Goal: Task Accomplishment & Management: Manage account settings

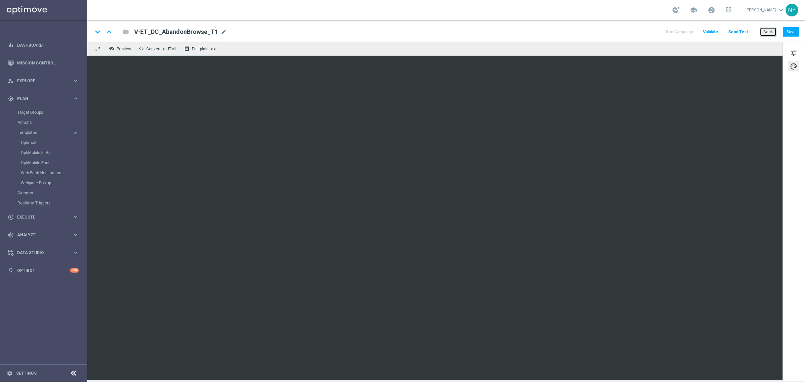
click at [775, 32] on button "Back" at bounding box center [768, 31] width 17 height 9
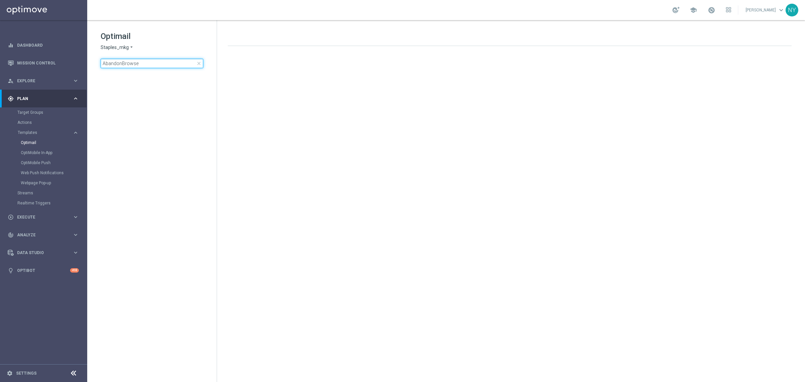
click at [147, 61] on input "AbandonBrowse" at bounding box center [152, 63] width 103 height 9
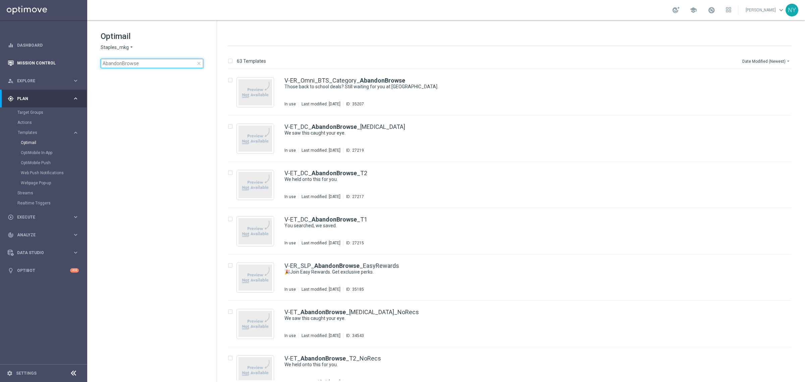
drag, startPoint x: 143, startPoint y: 63, endPoint x: 41, endPoint y: 54, distance: 102.0
click at [41, 54] on main "equalizer Dashboard Mission Control" at bounding box center [402, 191] width 805 height 382
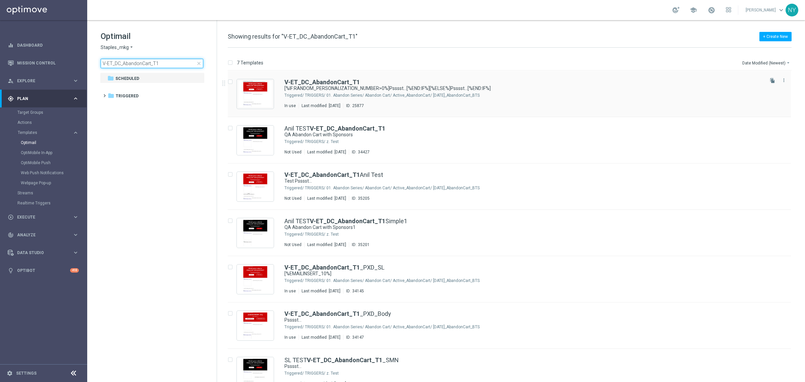
type input "V-ET_DC_AbandonCart_T1"
click at [312, 81] on b "V-ET_DC_AbandonCart_T1" at bounding box center [321, 81] width 75 height 7
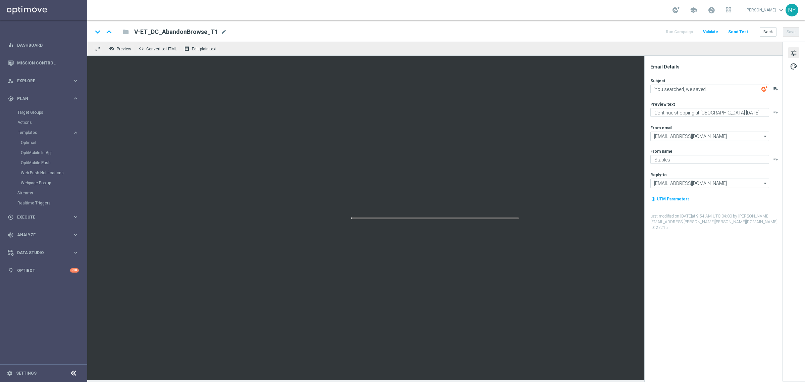
type textarea "[%IF:RANDOM_PERSONALIZATION_NUMBER>0%]Psssst...[%END:IF%][%ELSE%]Psssst...[%END…"
type textarea "[%IF:RANDOM_PERSONALIZATION_NUMBER>0%]We noticed you forgot these items in your…"
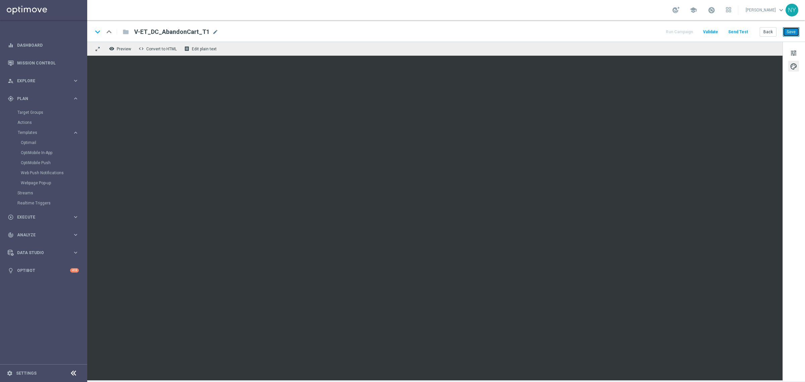
click at [794, 32] on button "Save" at bounding box center [791, 31] width 16 height 9
click at [788, 31] on button "Save" at bounding box center [791, 31] width 16 height 9
click at [733, 30] on button "Send Test" at bounding box center [738, 32] width 22 height 9
click at [740, 31] on button "Send Test" at bounding box center [738, 32] width 22 height 9
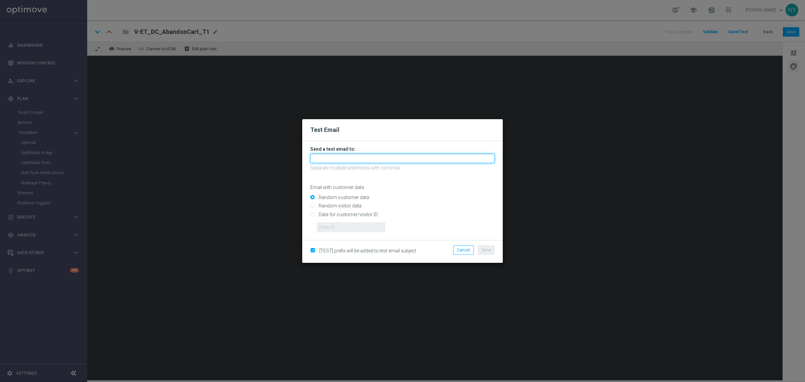
click at [325, 158] on input "text" at bounding box center [402, 158] width 184 height 9
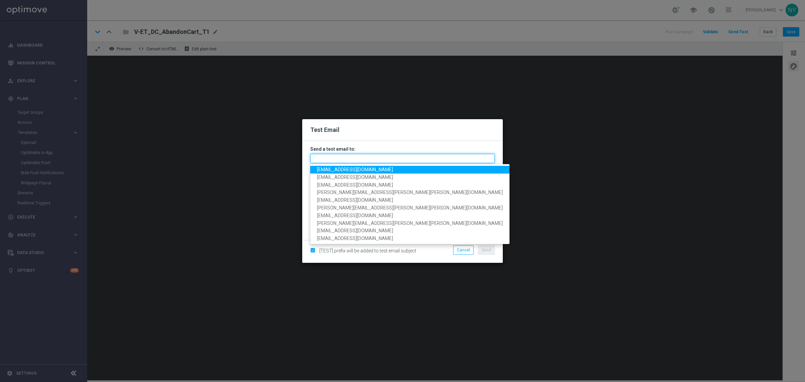
paste input "neilyetts3-b7mnw@litmusemail.com"
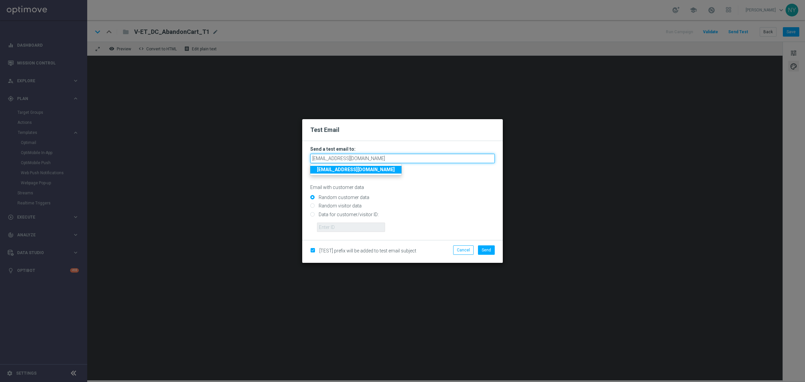
type input "neilyetts3-b7mnw@litmusemail.com"
click at [414, 180] on div "Email with customer data" at bounding box center [402, 181] width 184 height 18
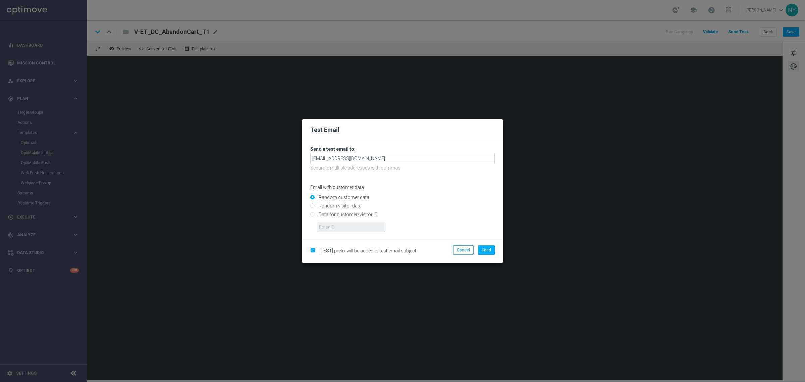
click at [313, 213] on input "Data for customer/visitor ID:" at bounding box center [402, 216] width 184 height 9
radio input "true"
click at [345, 230] on input "text" at bounding box center [351, 226] width 68 height 9
paste input "10000020539"
type input "10000020539"
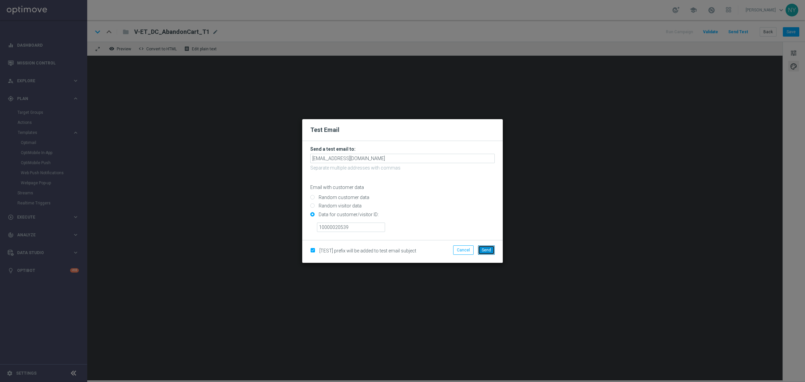
click at [487, 249] on span "Send" at bounding box center [486, 250] width 9 height 5
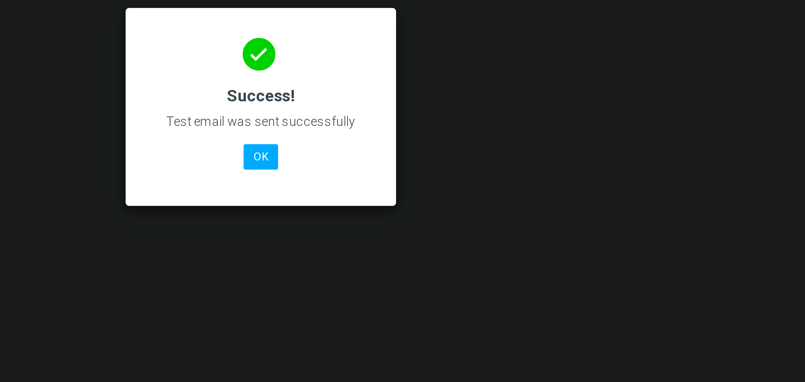
click at [485, 240] on modal-container "done Success! Test email was sent successfully OK" at bounding box center [402, 191] width 805 height 382
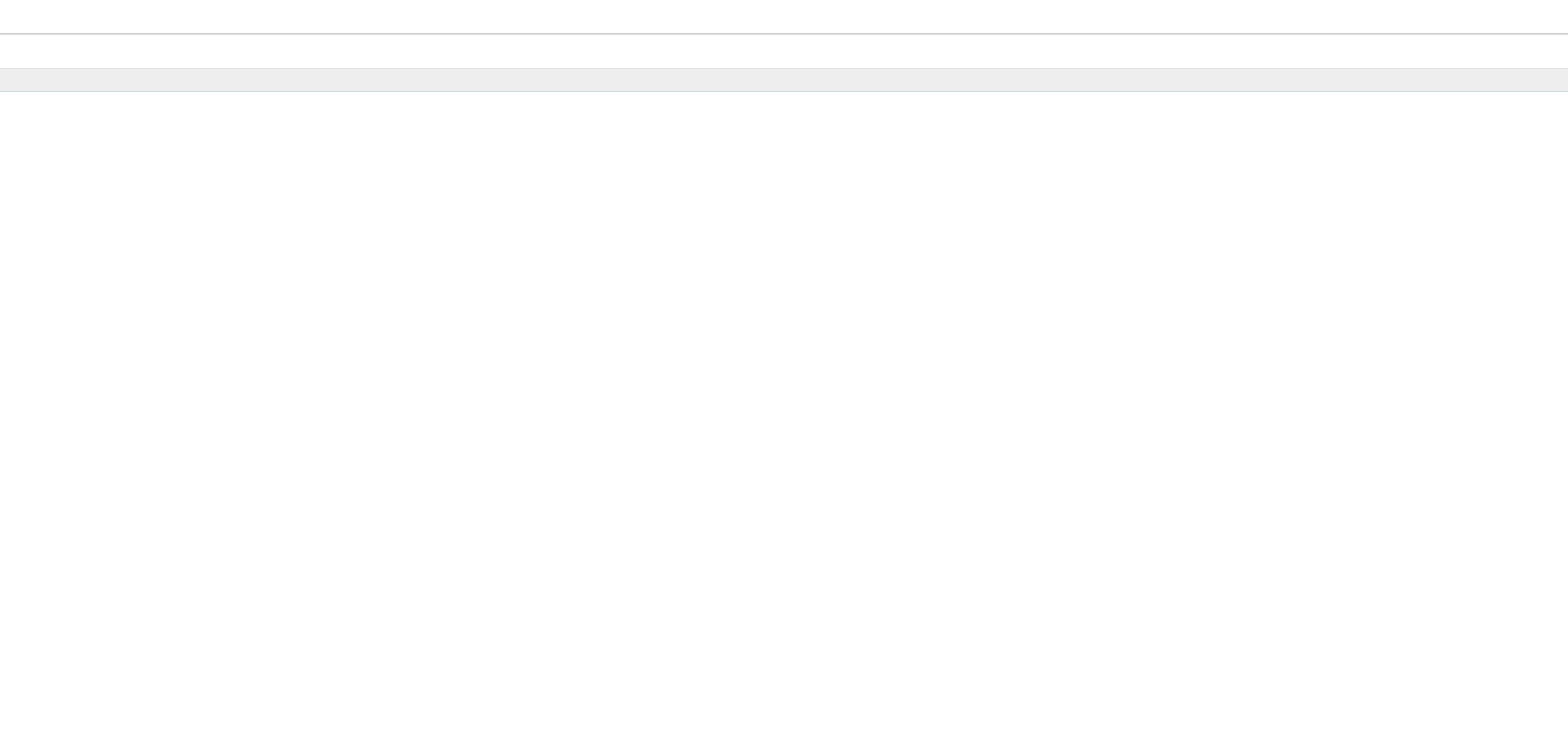
type textarea "[%IF:RANDOM_PERSONALIZATION_NUMBER>0%]We noticed you forgot these items in your…"
type textarea "Staples"
type input "[EMAIL_ADDRESS][DOMAIN_NAME]"
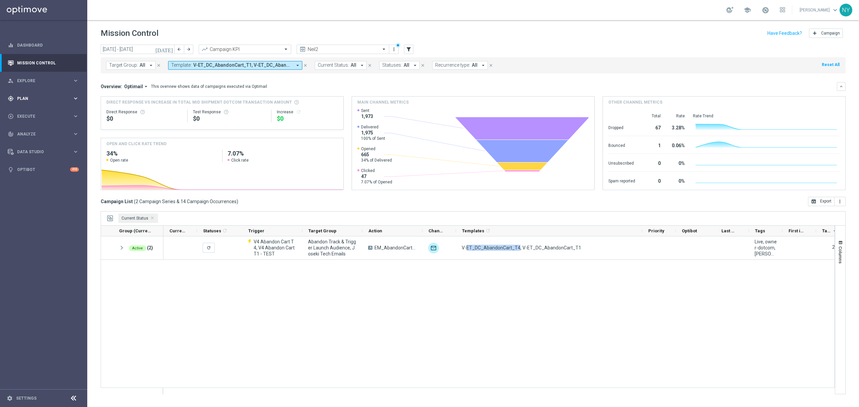
click at [23, 98] on span "Plan" at bounding box center [44, 99] width 55 height 4
click at [29, 142] on link "Optimail" at bounding box center [45, 142] width 49 height 5
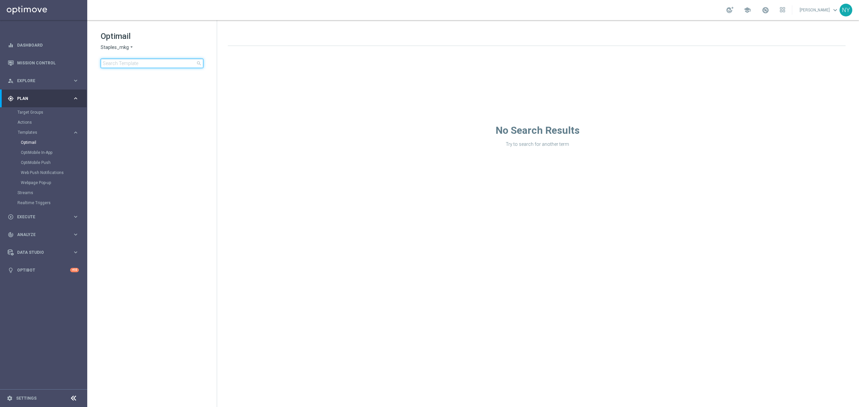
click at [139, 63] on input at bounding box center [152, 63] width 103 height 9
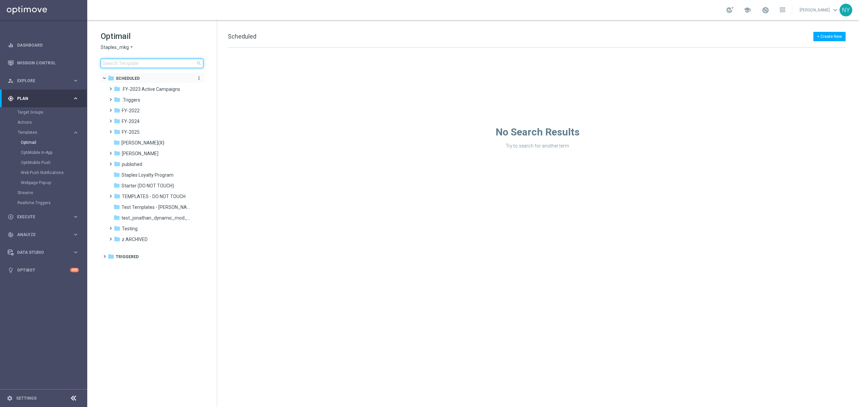
type input "b"
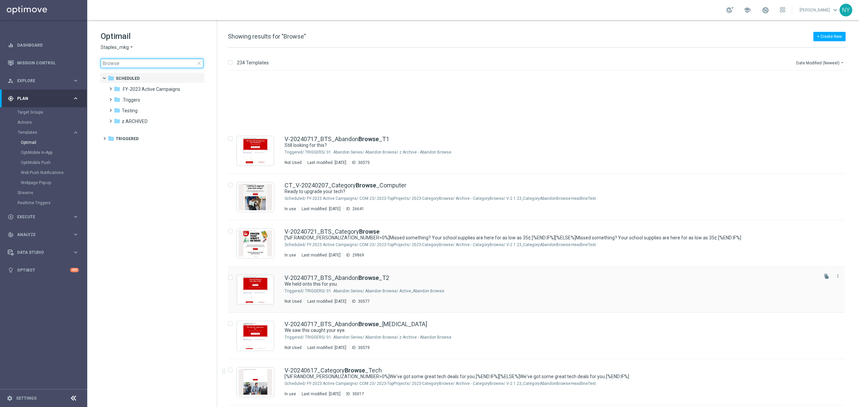
scroll to position [2487, 0]
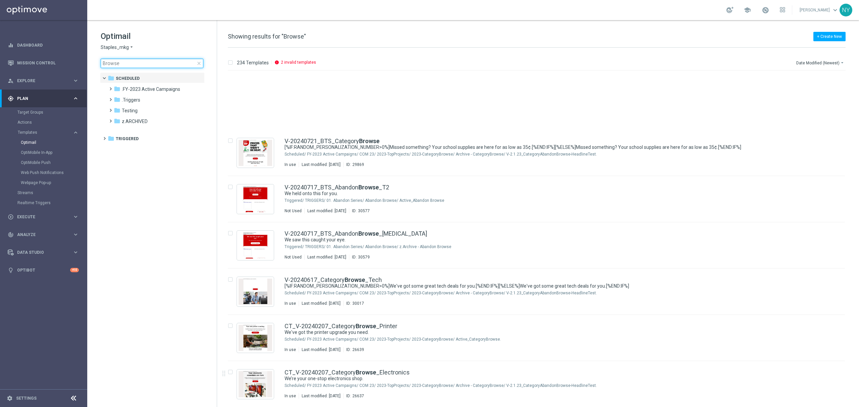
click at [105, 62] on input "Browse" at bounding box center [152, 63] width 103 height 9
click at [102, 62] on input "Browse" at bounding box center [152, 63] width 103 height 9
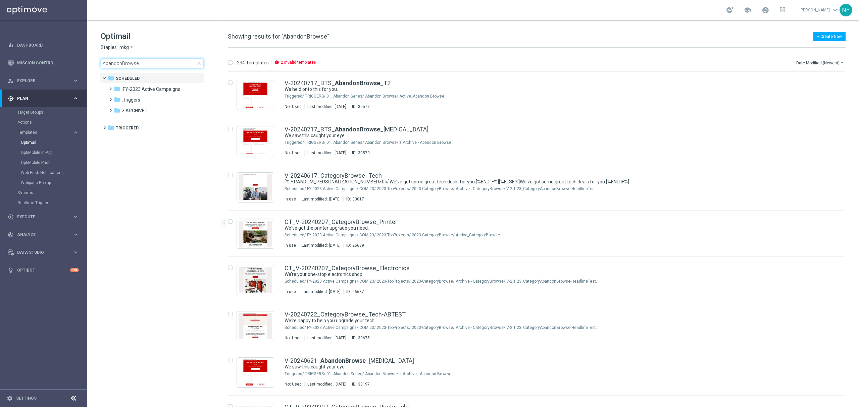
click at [149, 65] on input "AbandonBrowse" at bounding box center [152, 63] width 103 height 9
type input "AbandonBrowse"
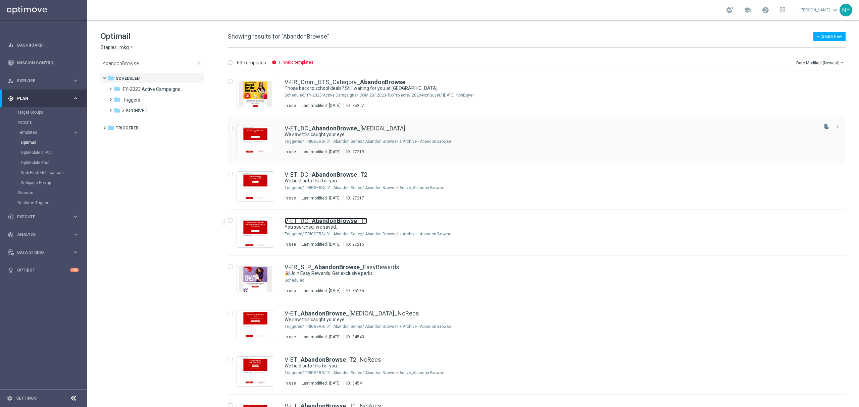
drag, startPoint x: 338, startPoint y: 219, endPoint x: 588, endPoint y: 152, distance: 259.1
click at [338, 219] on b "AbandonBrowse" at bounding box center [334, 220] width 45 height 7
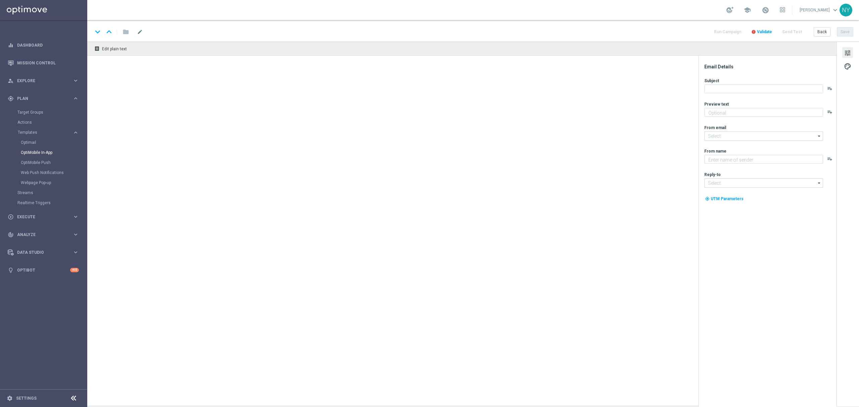
type input "V-ET_DC_AbandonBrowse_T1"
type textarea "Continue shopping at Staples today."
type textarea "Staples"
type input "[EMAIL_ADDRESS][DOMAIN_NAME]"
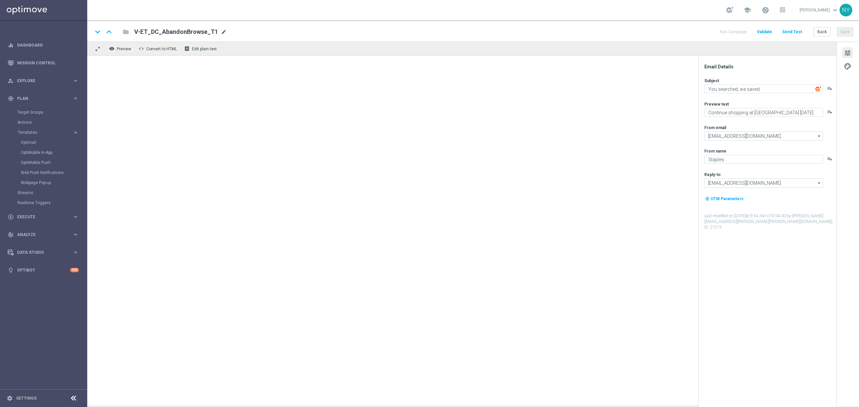
click at [221, 32] on span "mode_edit" at bounding box center [224, 32] width 6 height 6
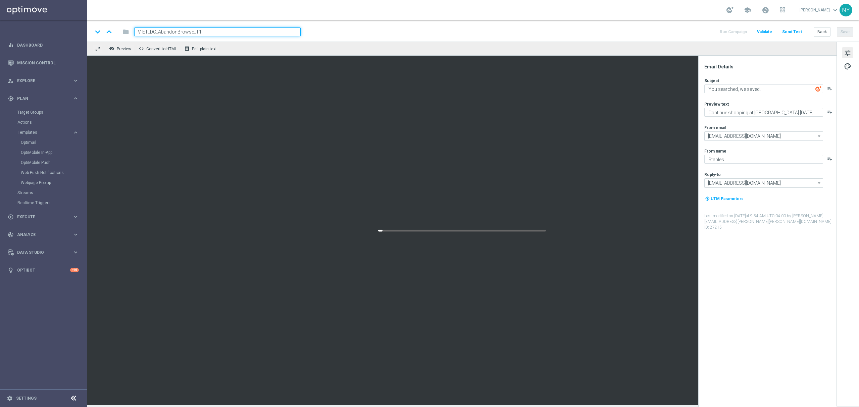
drag, startPoint x: 210, startPoint y: 32, endPoint x: 83, endPoint y: 31, distance: 126.8
click at [83, 31] on main "equalizer Dashboard Mission Control" at bounding box center [429, 203] width 859 height 407
click at [820, 32] on button "Back" at bounding box center [821, 31] width 17 height 9
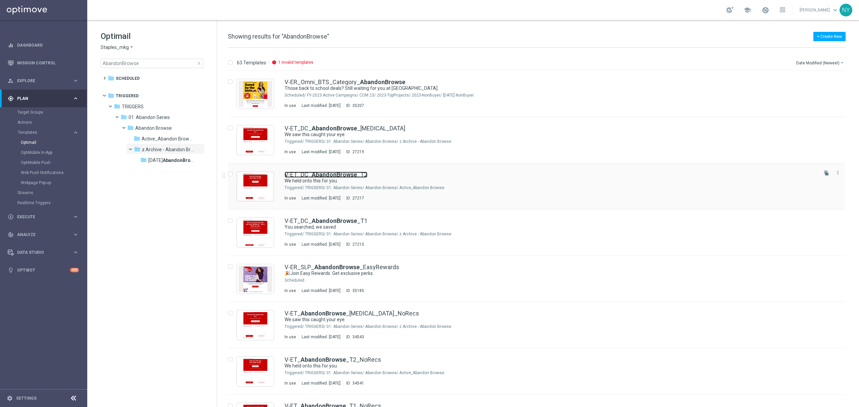
click at [334, 172] on b "AbandonBrowse" at bounding box center [334, 174] width 45 height 7
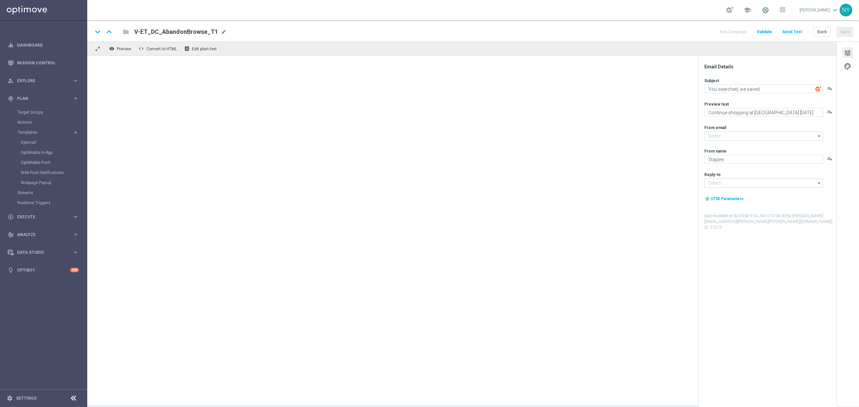
type input "[EMAIL_ADDRESS][DOMAIN_NAME]"
type textarea "We held onto this for you."
type textarea "Complete your purchase with Staples."
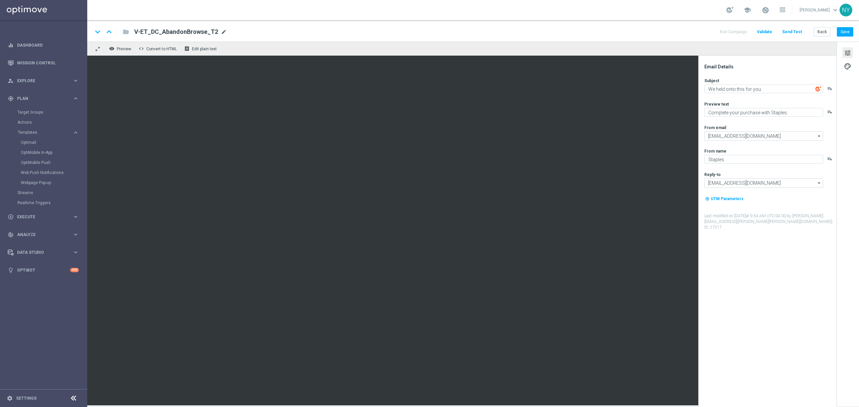
click at [221, 31] on span "mode_edit" at bounding box center [224, 32] width 6 height 6
drag, startPoint x: 209, startPoint y: 32, endPoint x: 67, endPoint y: 26, distance: 142.0
click at [67, 26] on main "equalizer Dashboard Mission Control" at bounding box center [429, 203] width 859 height 407
click at [823, 32] on button "Back" at bounding box center [821, 31] width 17 height 9
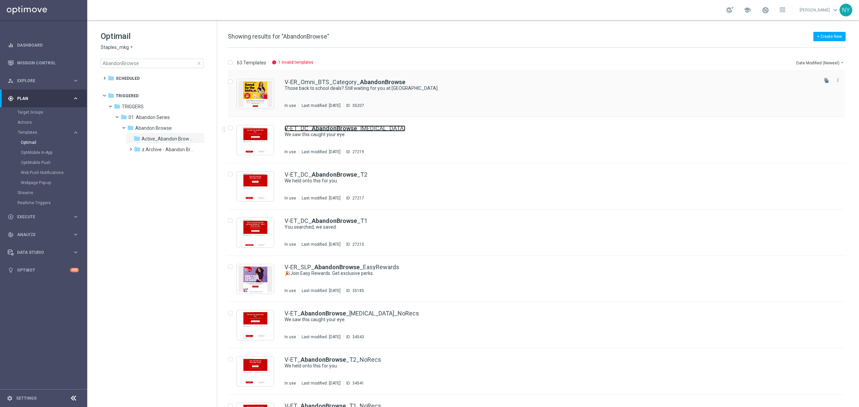
click at [329, 128] on b "AbandonBrowse" at bounding box center [334, 128] width 45 height 7
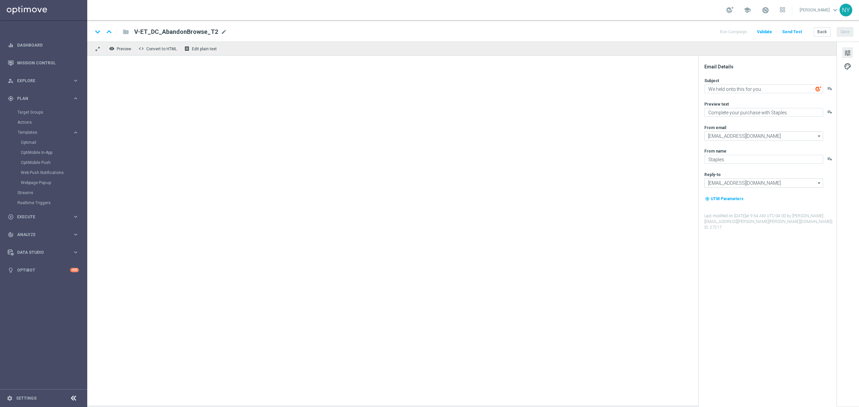
type textarea "We saw this caught your eye."
type textarea "Pick up shopping where you left off."
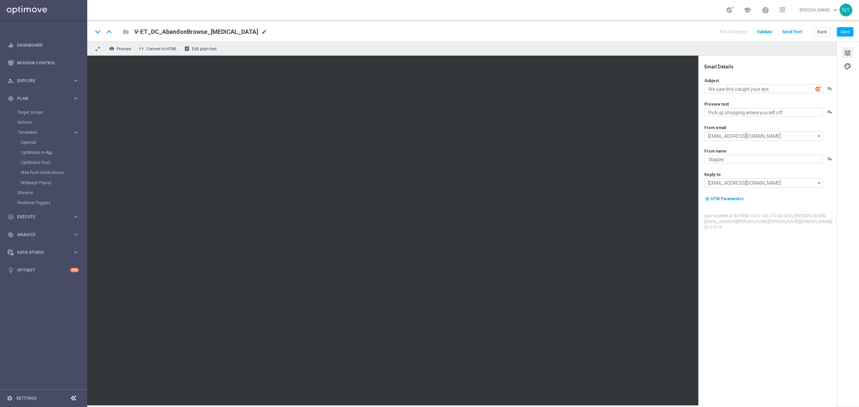
click at [261, 30] on span "mode_edit" at bounding box center [264, 32] width 6 height 6
drag, startPoint x: 215, startPoint y: 33, endPoint x: 134, endPoint y: 35, distance: 80.5
click at [134, 35] on input "V-ET_DC_AbandonBrowse_T3" at bounding box center [217, 32] width 166 height 9
click at [822, 30] on button "Back" at bounding box center [821, 31] width 17 height 9
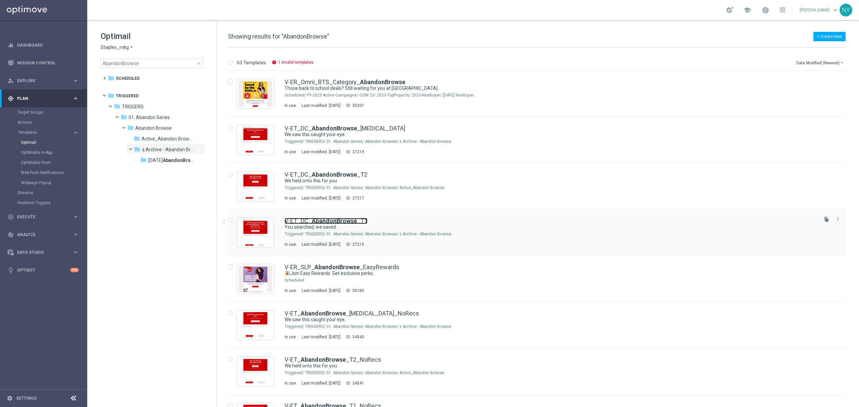
click at [331, 219] on b "AbandonBrowse" at bounding box center [334, 220] width 45 height 7
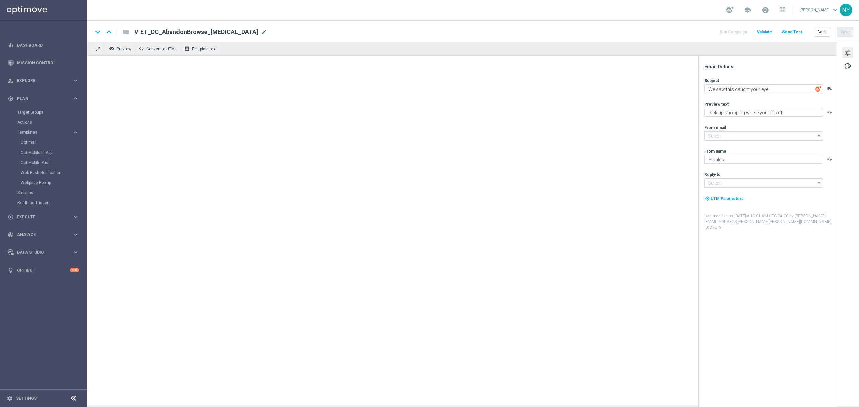
type input "[EMAIL_ADDRESS][DOMAIN_NAME]"
type textarea "You searched, we saved."
type textarea "Continue shopping at [GEOGRAPHIC_DATA] [DATE]."
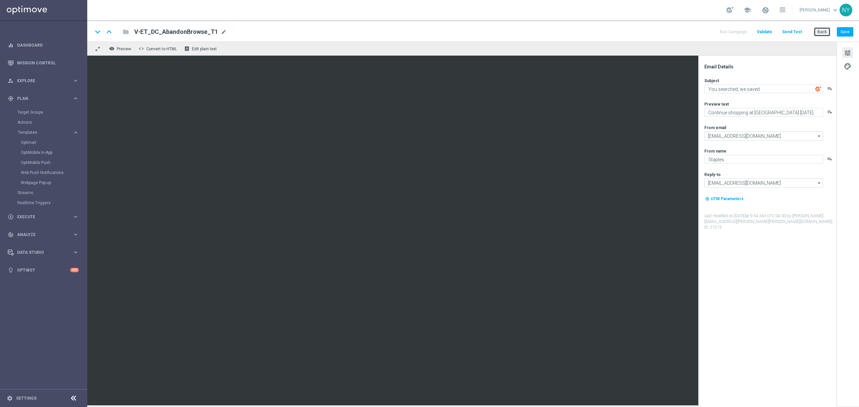
click at [822, 32] on button "Back" at bounding box center [821, 31] width 17 height 9
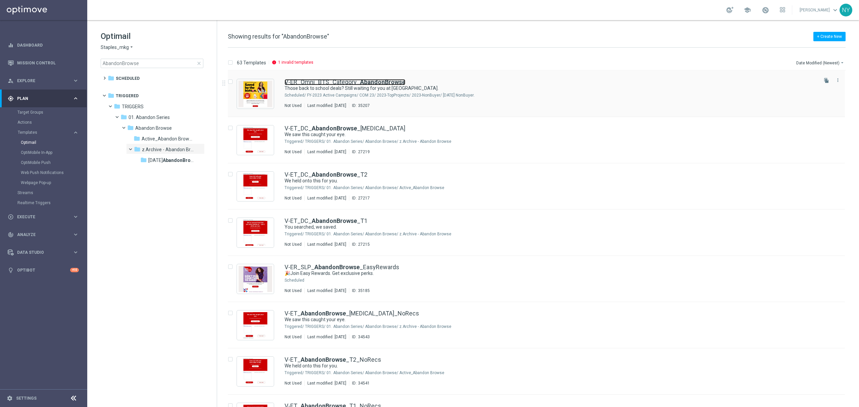
click at [341, 80] on link "V-ER_Omni_BTS_Category_ AbandonBrowse" at bounding box center [344, 82] width 121 height 6
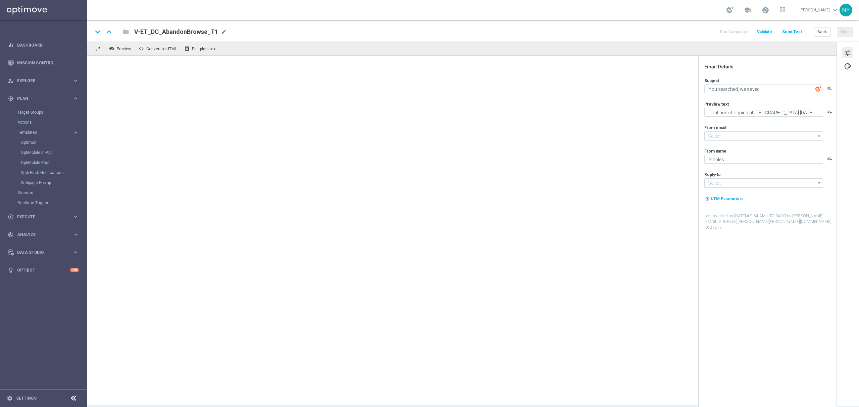
type textarea "Those back to school deals? Still waiting for you at Staples."
type textarea "Grab school supplies as low as 25¢!"
type input "[EMAIL_ADDRESS][DOMAIN_NAME]"
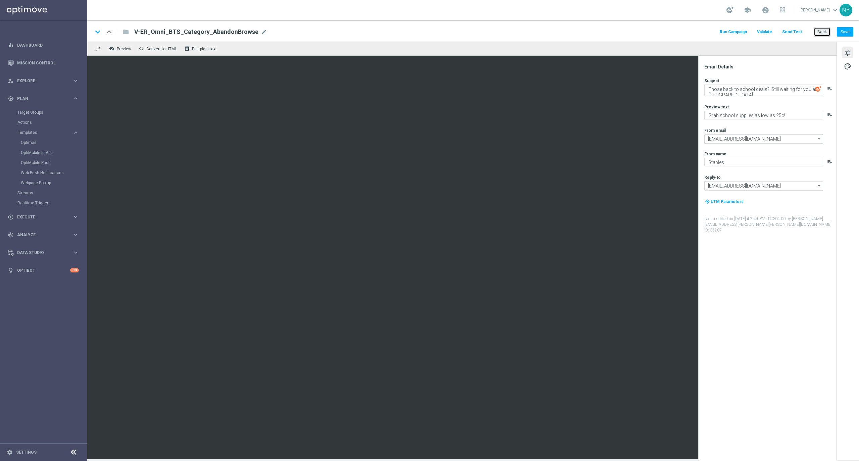
click at [824, 33] on button "Back" at bounding box center [821, 31] width 17 height 9
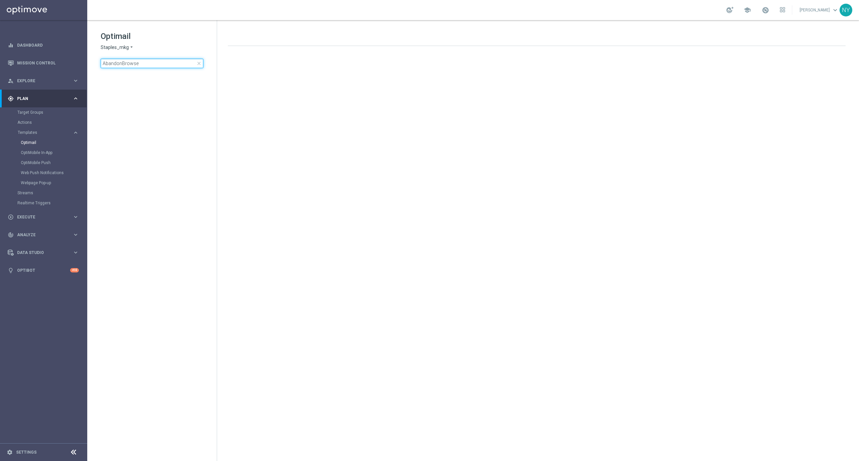
drag, startPoint x: 155, startPoint y: 64, endPoint x: -1, endPoint y: 58, distance: 155.4
click at [0, 58] on html "equalizer Dashboard Mission Control" at bounding box center [429, 230] width 859 height 461
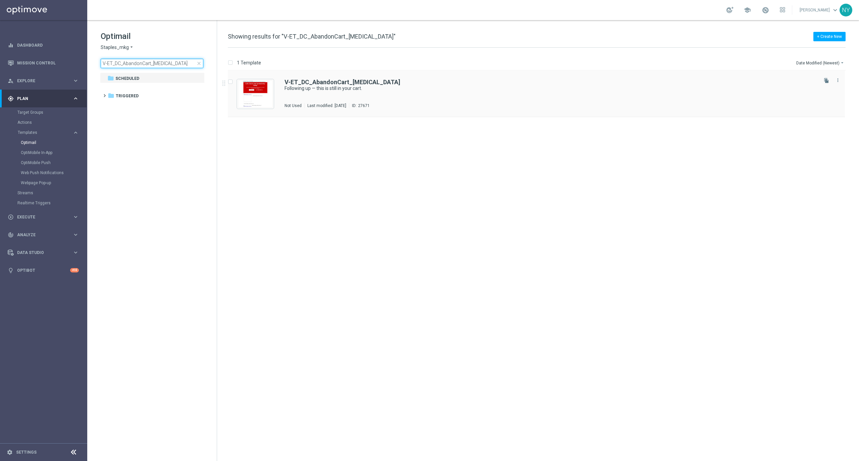
type input "V-ET_DC_AbandonCart_T3"
click at [328, 81] on b "V-ET_DC_AbandonCart_T3" at bounding box center [342, 81] width 116 height 7
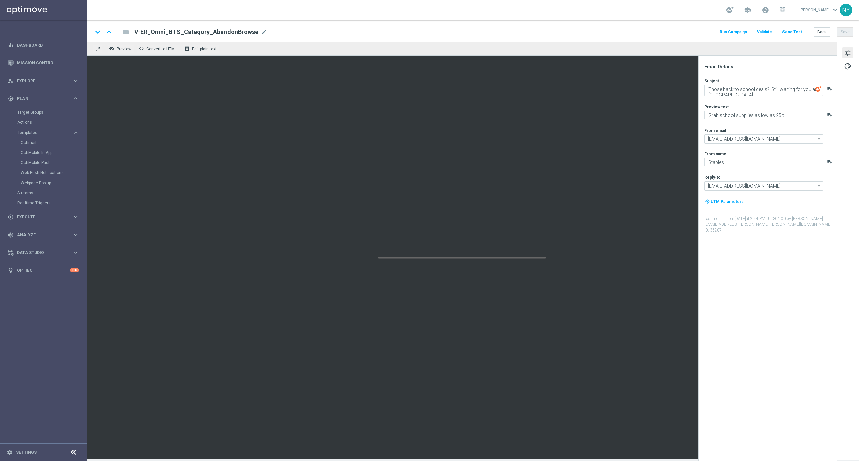
type textarea "Following up — this is still in your cart."
type textarea "We saved your order for you."
type input "[EMAIL_ADDRESS][DOMAIN_NAME]"
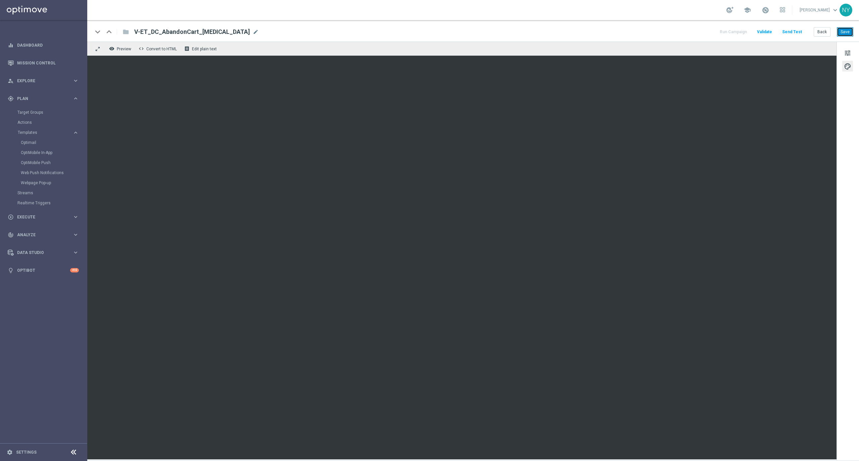
click at [841, 30] on button "Save" at bounding box center [845, 31] width 16 height 9
click at [798, 31] on button "Send Test" at bounding box center [792, 32] width 22 height 9
click at [790, 30] on button "Send Test" at bounding box center [792, 32] width 22 height 9
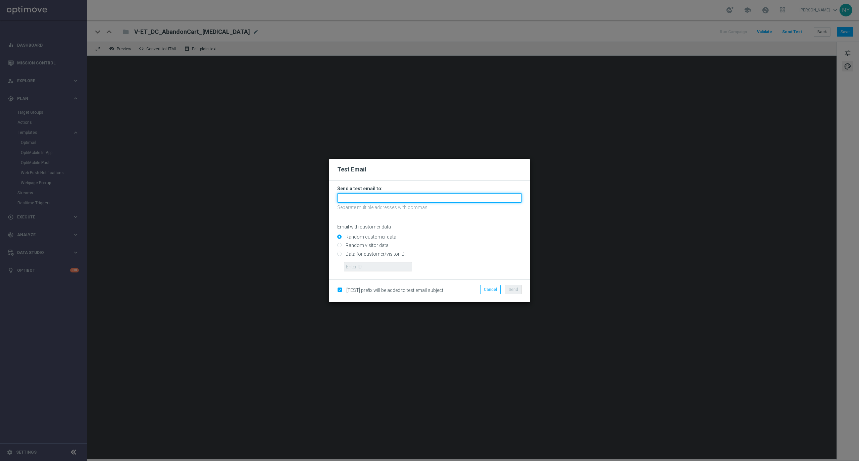
click at [346, 197] on input "text" at bounding box center [429, 197] width 184 height 9
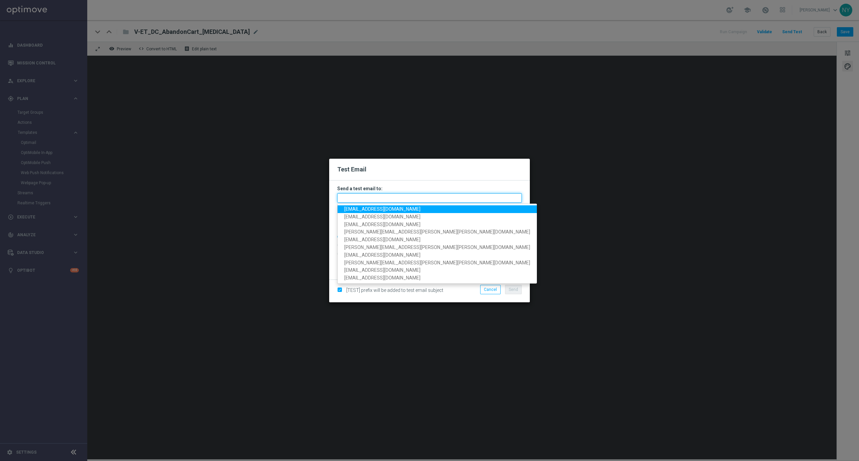
paste input "neilyetts3-b7mr4@litmusemail.com"
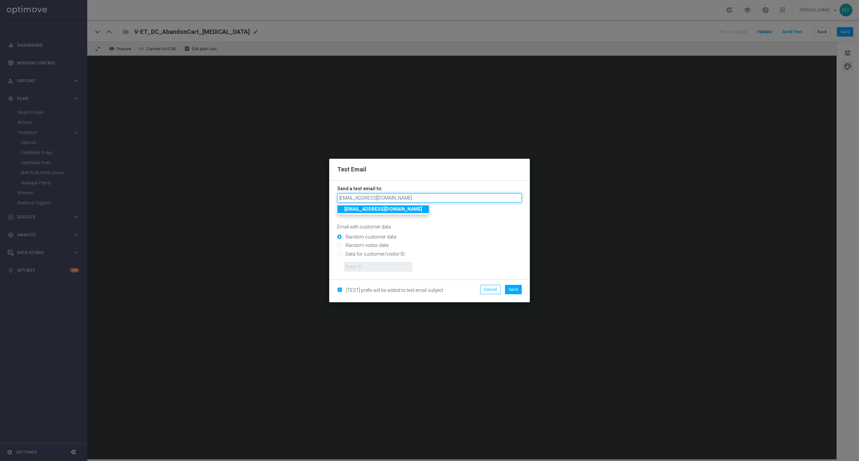
type input "neilyetts3-b7mr4@litmusemail.com"
click at [469, 256] on input "Data for customer/visitor ID:" at bounding box center [429, 256] width 184 height 9
radio input "true"
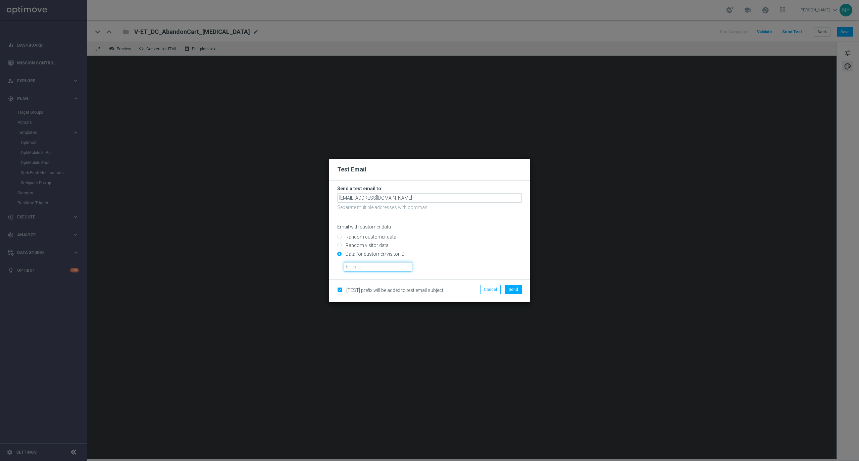
click at [350, 269] on input "text" at bounding box center [378, 266] width 68 height 9
paste input "10000020539"
type input "10000020539"
click at [516, 290] on span "Send" at bounding box center [512, 289] width 9 height 5
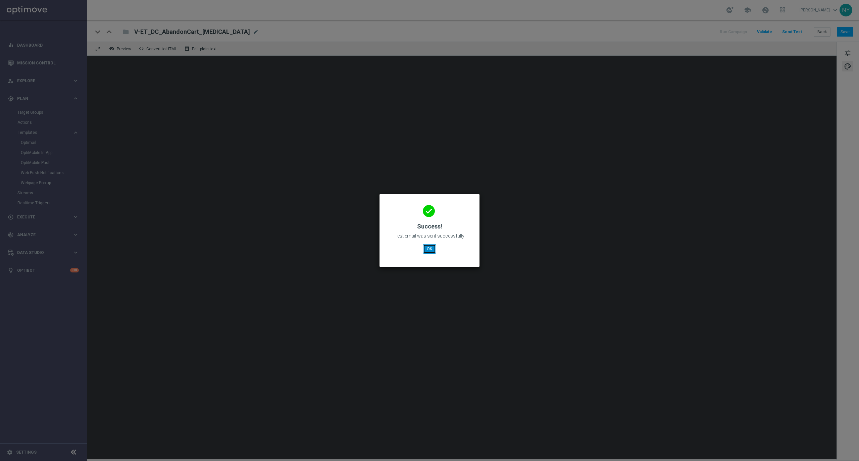
click at [427, 252] on button "OK" at bounding box center [429, 248] width 13 height 9
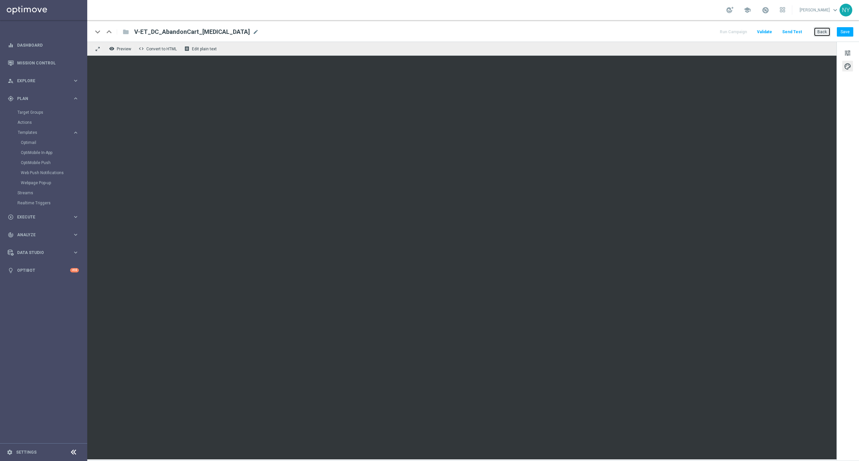
click at [820, 33] on button "Back" at bounding box center [821, 31] width 17 height 9
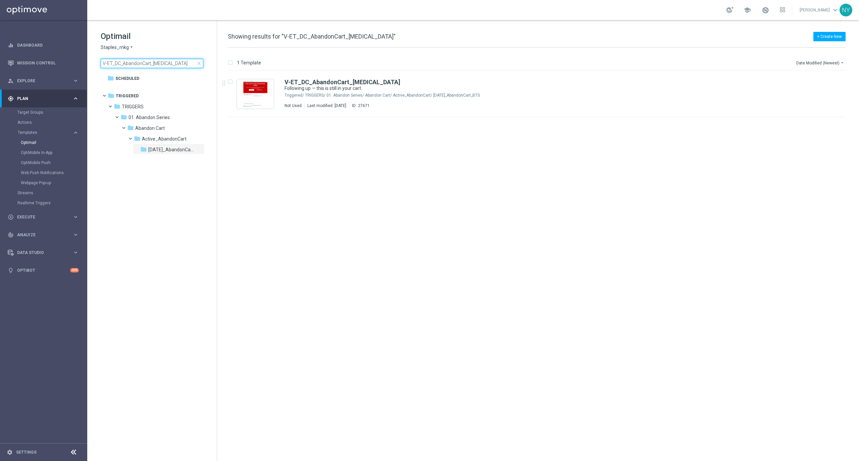
click at [180, 62] on input "V-ET_DC_AbandonCart_T3" at bounding box center [152, 63] width 103 height 9
type input "V-ET_DC_AbandonCart_T4"
click at [332, 79] on b "V-ET_DC_AbandonCart_T4" at bounding box center [321, 81] width 75 height 7
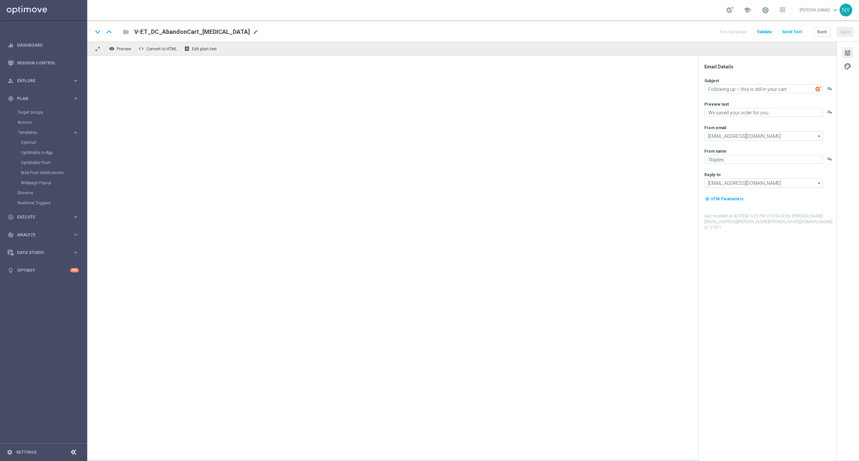
type textarea "Quick follow-up: Your order is incomplete (check out now!)."
type textarea "Complete your purchase here!"
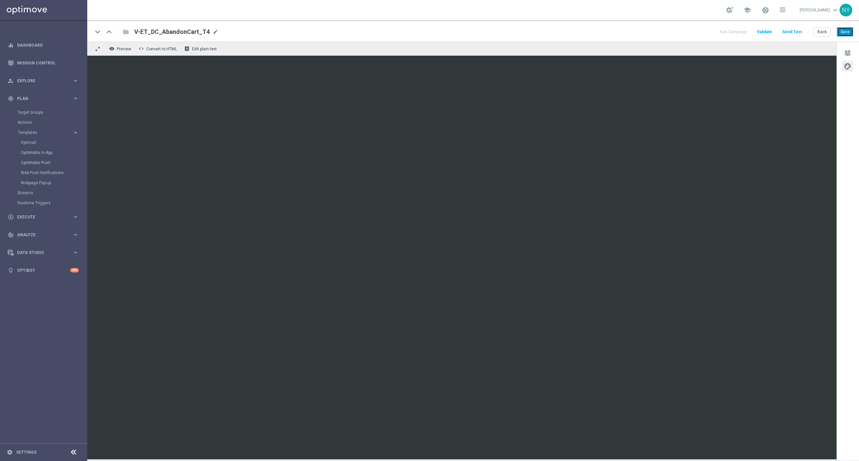
click at [841, 30] on button "Save" at bounding box center [845, 31] width 16 height 9
click at [790, 32] on button "Send Test" at bounding box center [792, 32] width 22 height 9
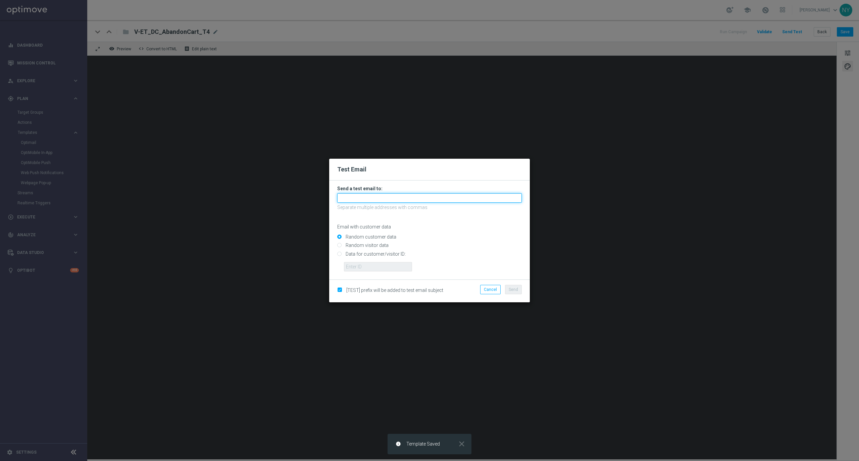
click at [356, 199] on input "text" at bounding box center [429, 197] width 184 height 9
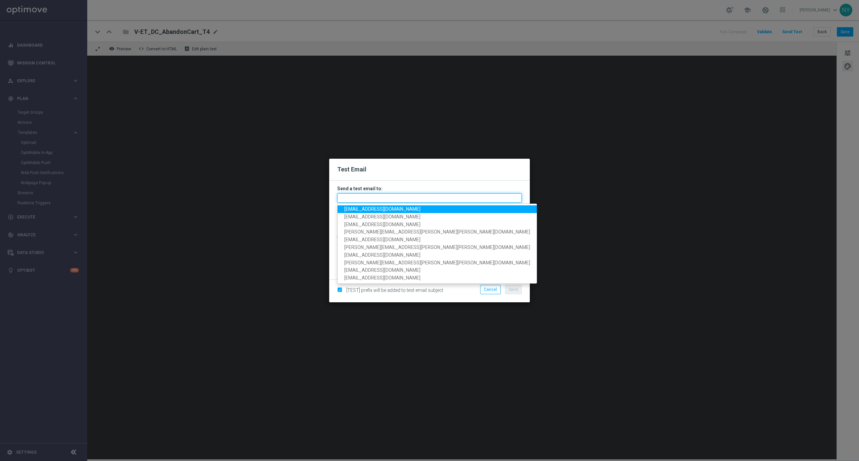
click at [351, 199] on input "text" at bounding box center [429, 197] width 184 height 9
paste input "neilyetts3-b7mv1@litmusemail.com"
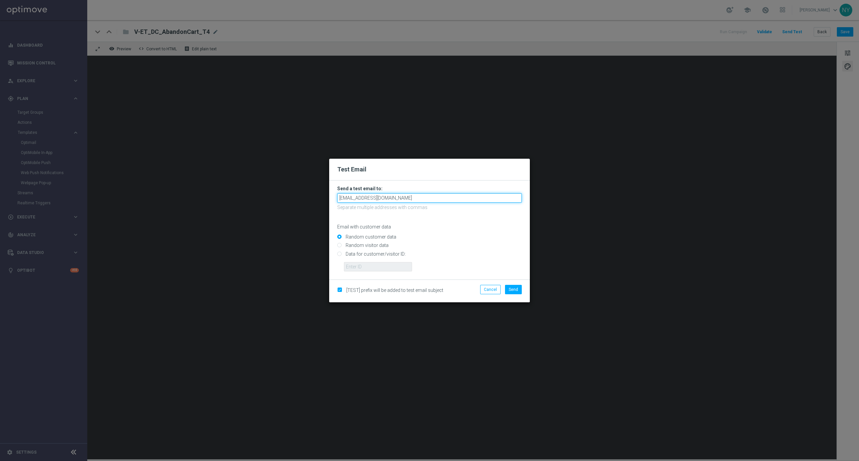
type input "neilyetts3-b7mv1@litmusemail.com"
click at [420, 254] on input "Data for customer/visitor ID:" at bounding box center [429, 256] width 184 height 9
radio input "true"
click at [356, 268] on input "text" at bounding box center [378, 266] width 68 height 9
click at [351, 263] on input "text" at bounding box center [378, 266] width 68 height 9
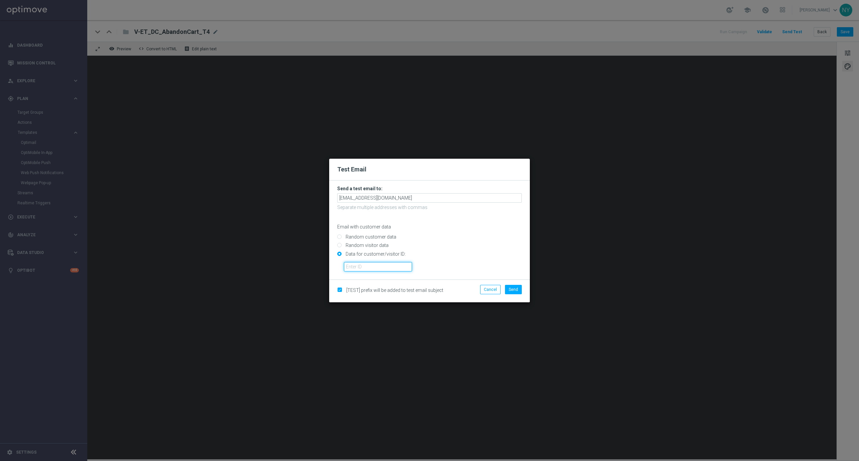
paste input "10000020539"
type input "10000020539"
click at [513, 289] on span "Send" at bounding box center [512, 289] width 9 height 5
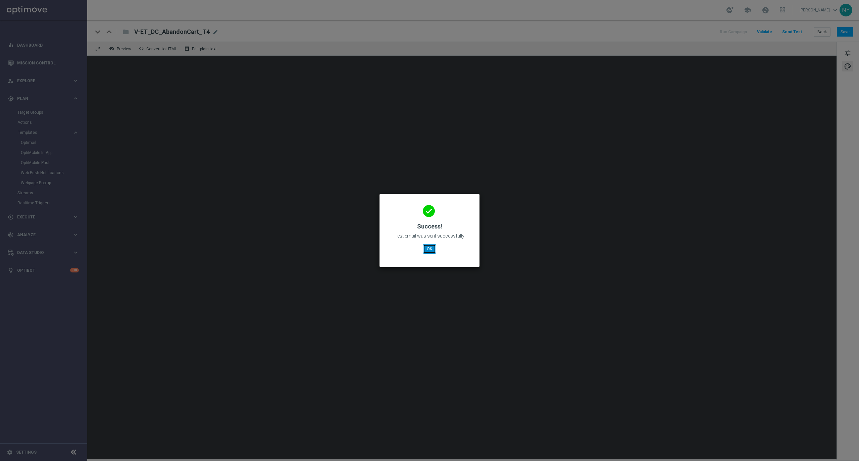
click at [428, 246] on button "OK" at bounding box center [429, 248] width 13 height 9
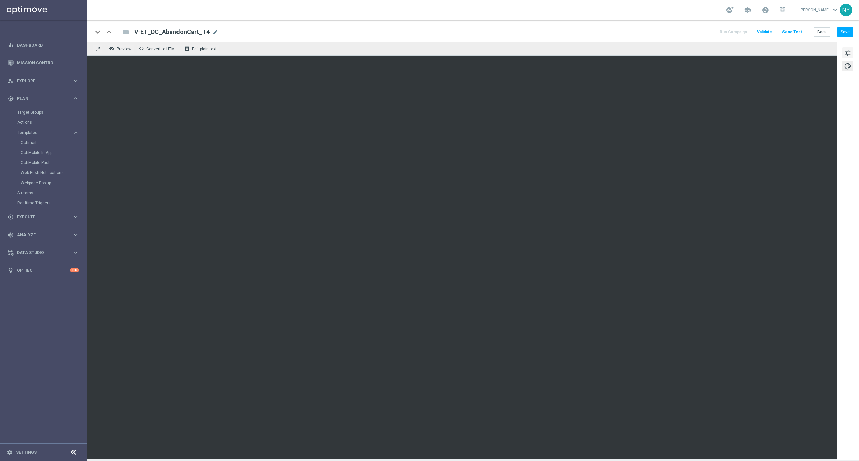
click at [848, 54] on span "tune" at bounding box center [847, 53] width 7 height 9
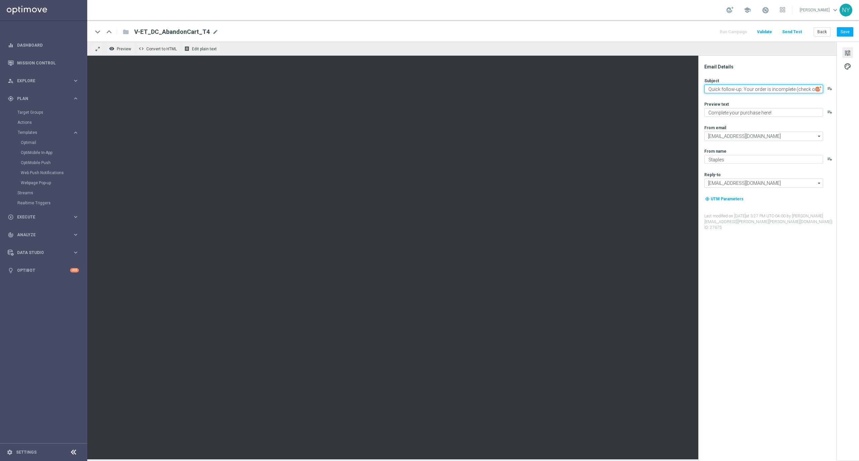
drag, startPoint x: 764, startPoint y: 89, endPoint x: 751, endPoint y: 87, distance: 12.7
click at [823, 88] on div "Quick follow-up: Your order is incomplete (check out now!). playlist_add" at bounding box center [769, 89] width 131 height 9
click at [739, 87] on textarea "Quick follow-up: Your order is incomplete (check out now!)." at bounding box center [763, 89] width 119 height 9
drag, startPoint x: 752, startPoint y: 88, endPoint x: 816, endPoint y: 88, distance: 63.7
click at [816, 88] on div "Quick follow-up: Your order is incomplete (check out now!). playlist_add" at bounding box center [769, 89] width 131 height 9
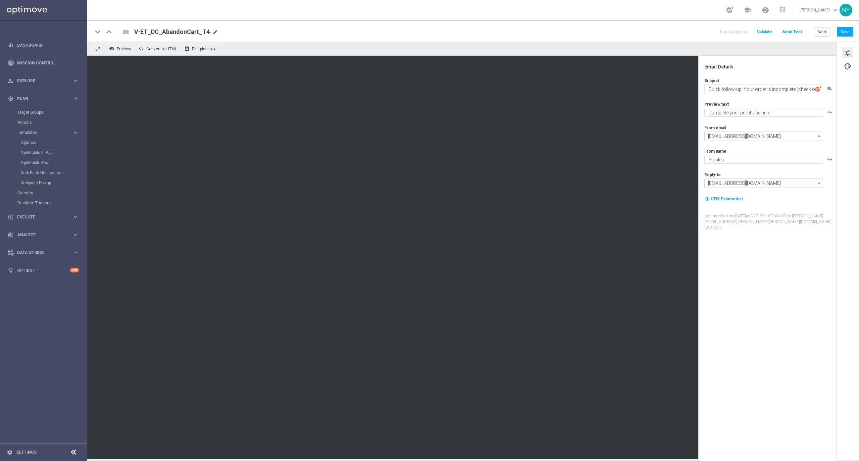
click at [212, 30] on span "mode_edit" at bounding box center [215, 32] width 6 height 6
drag, startPoint x: 207, startPoint y: 31, endPoint x: 70, endPoint y: 28, distance: 136.5
click at [73, 29] on main "equalizer Dashboard Mission Control" at bounding box center [429, 230] width 859 height 461
click at [822, 34] on button "Back" at bounding box center [821, 31] width 17 height 9
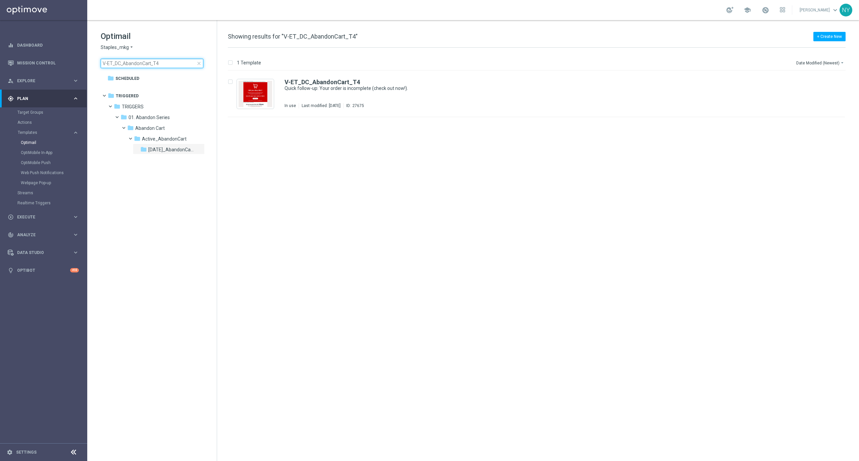
click at [167, 67] on input "V-ET_DC_AbandonCart_T4" at bounding box center [152, 63] width 103 height 9
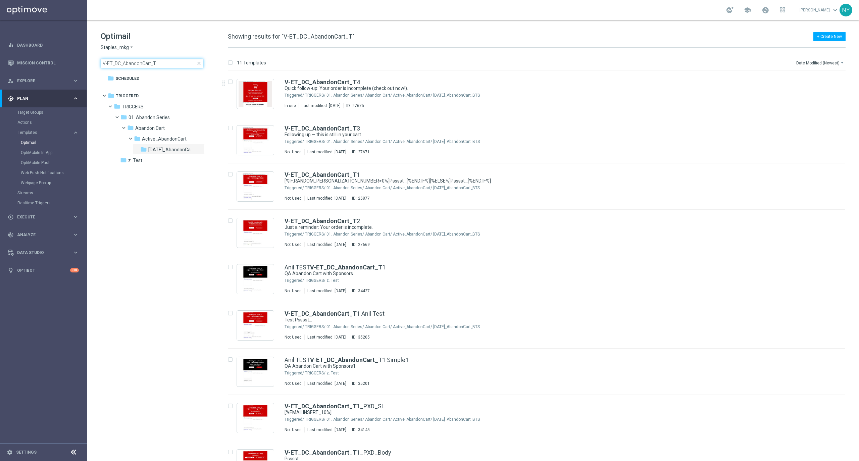
type input "V-ET_DC_AbandonCart_T"
click at [329, 128] on b "V-ET_DC_AbandonCart_T" at bounding box center [320, 128] width 72 height 7
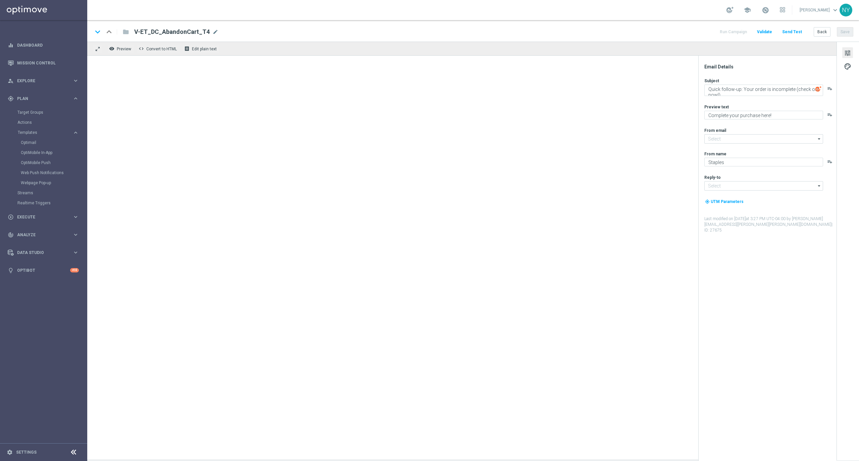
type textarea "Following up — this is still in your cart."
type textarea "We saved your order for you."
type input "[EMAIL_ADDRESS][DOMAIN_NAME]"
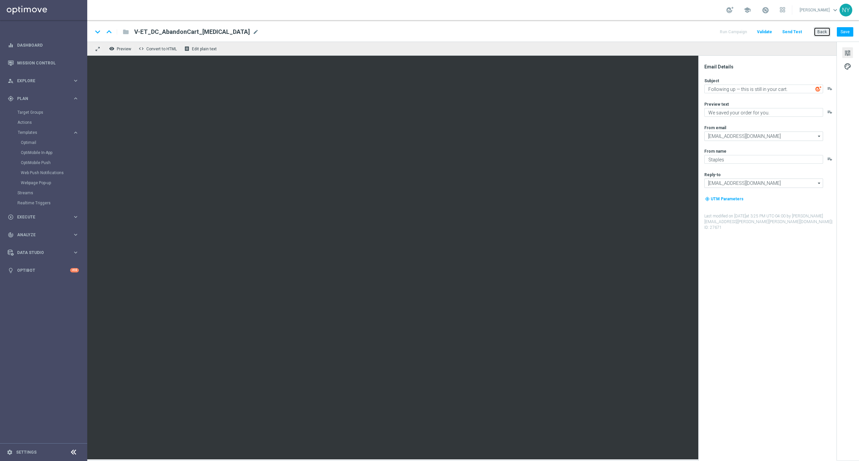
click at [824, 31] on button "Back" at bounding box center [821, 31] width 17 height 9
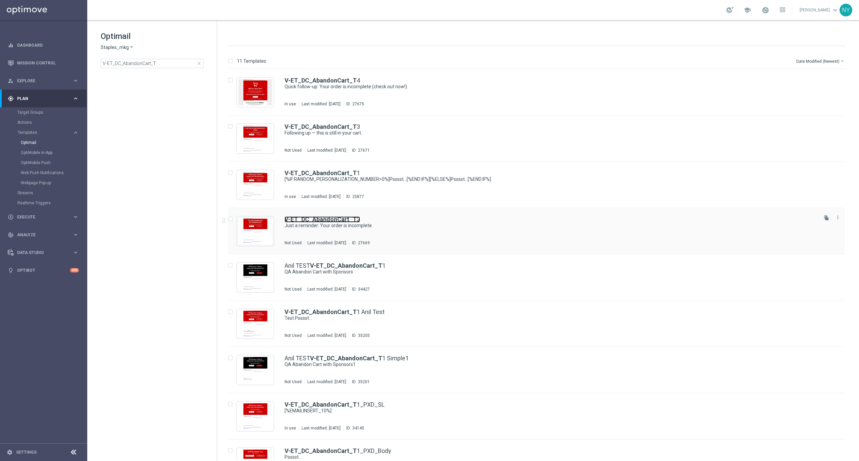
click at [329, 217] on b "V-ET_DC_AbandonCart_T" at bounding box center [320, 219] width 72 height 7
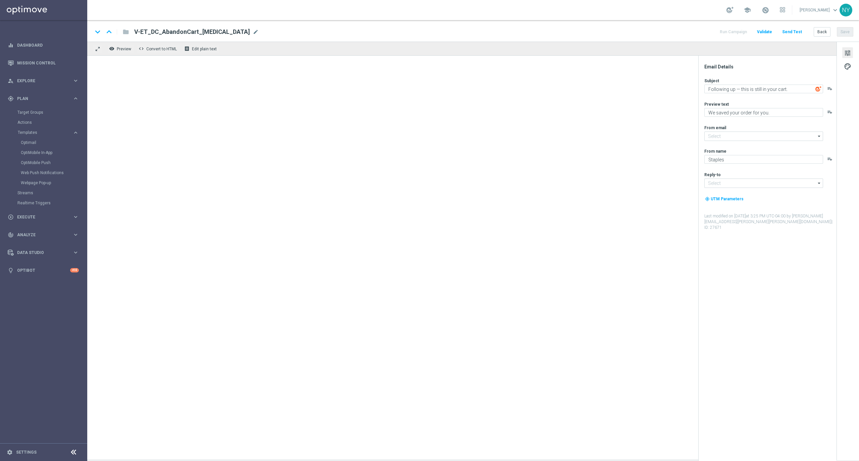
type textarea "Just a reminder: Your order is incomplete."
type textarea "You searched, we saved."
type input "[EMAIL_ADDRESS][DOMAIN_NAME]"
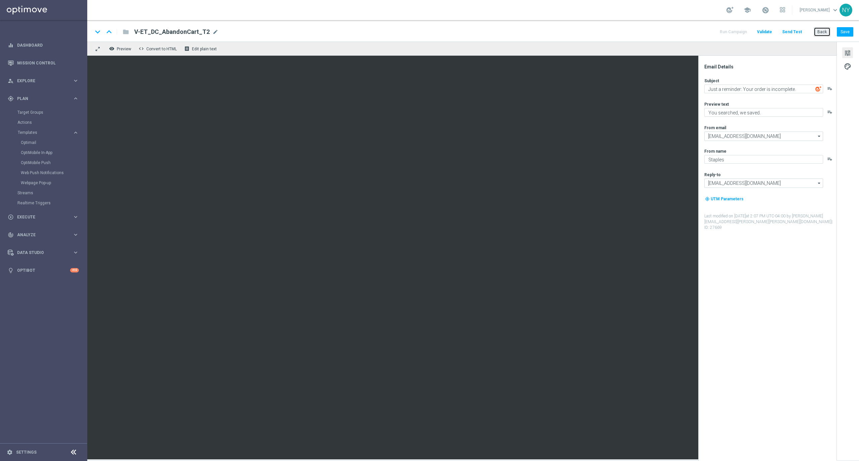
click at [827, 34] on button "Back" at bounding box center [821, 31] width 17 height 9
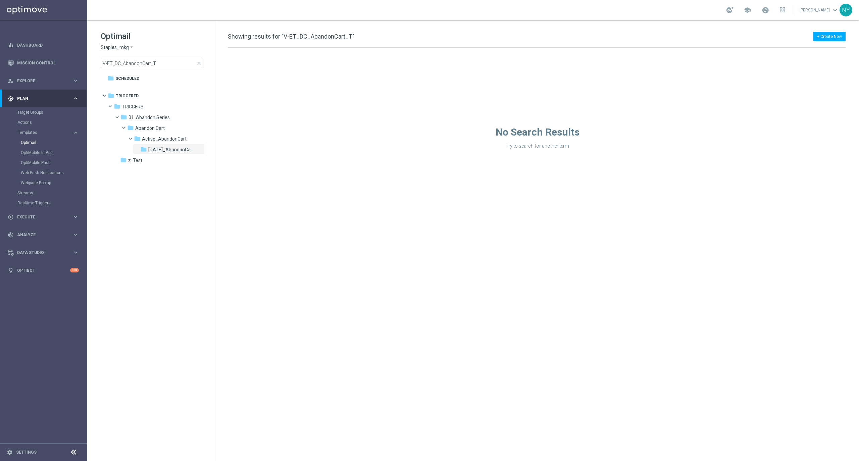
click at [347, 174] on div "+ Create New Showing results for "V-ET_DC_AbandonCart_T" Drag here to set row g…" at bounding box center [538, 240] width 642 height 441
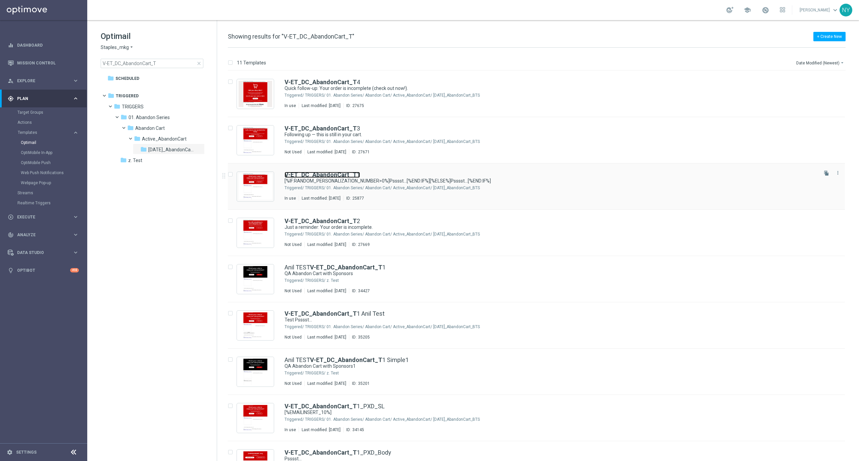
click at [340, 175] on b "V-ET_DC_AbandonCart_T" at bounding box center [320, 174] width 72 height 7
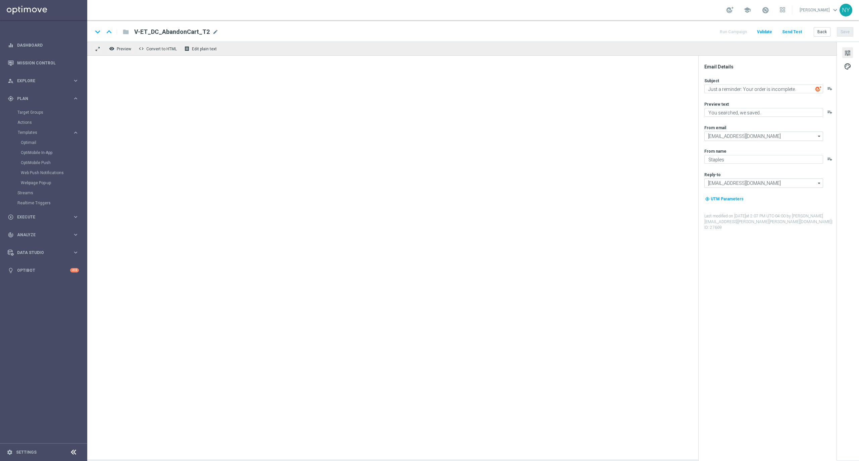
type textarea "[%IF:RANDOM_PERSONALIZATION_NUMBER>0%]Psssst...[%END:IF%][%ELSE%]Psssst...[%END…"
type textarea "[%IF:RANDOM_PERSONALIZATION_NUMBER>0%]We noticed you forgot these items in your…"
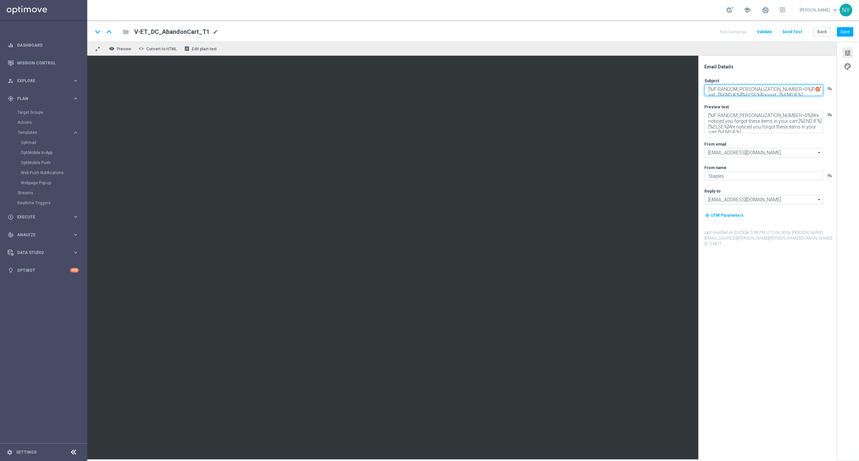
click at [785, 93] on textarea "[%IF:RANDOM_PERSONALIZATION_NUMBER>0%]Psssst...[%END:IF%][%ELSE%]Psssst...[%END…" at bounding box center [763, 90] width 119 height 11
click at [772, 94] on textarea "[%IF:RANDOM_PERSONALIZATION_NUMBER>0%]Psssst...[%END:IF%][%ELSE%]Psssst...[%END…" at bounding box center [763, 90] width 119 height 11
click at [758, 130] on textarea "[%IF:RANDOM_PERSONALIZATION_NUMBER>0%]We noticed you forgot these items in your…" at bounding box center [763, 122] width 119 height 22
click at [825, 32] on button "Back" at bounding box center [821, 31] width 17 height 9
click at [212, 30] on span "mode_edit" at bounding box center [215, 32] width 6 height 6
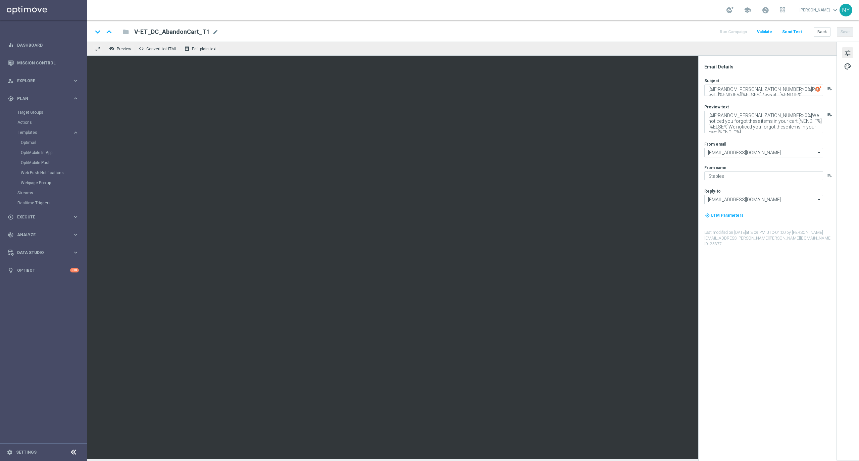
click at [54, 25] on main "equalizer Dashboard Mission Control" at bounding box center [429, 230] width 859 height 461
click at [198, 25] on div "keyboard_arrow_down keyboard_arrow_up folder V-ET_DC_AbandonCart_T1 Run Campaig…" at bounding box center [472, 30] width 771 height 21
click at [199, 33] on span "V-ET_DC_AbandonCart_T1" at bounding box center [171, 32] width 75 height 8
click at [194, 31] on input "V-ET_DC_AbandonCart_T1" at bounding box center [217, 32] width 166 height 9
drag, startPoint x: 196, startPoint y: 31, endPoint x: 98, endPoint y: 28, distance: 98.0
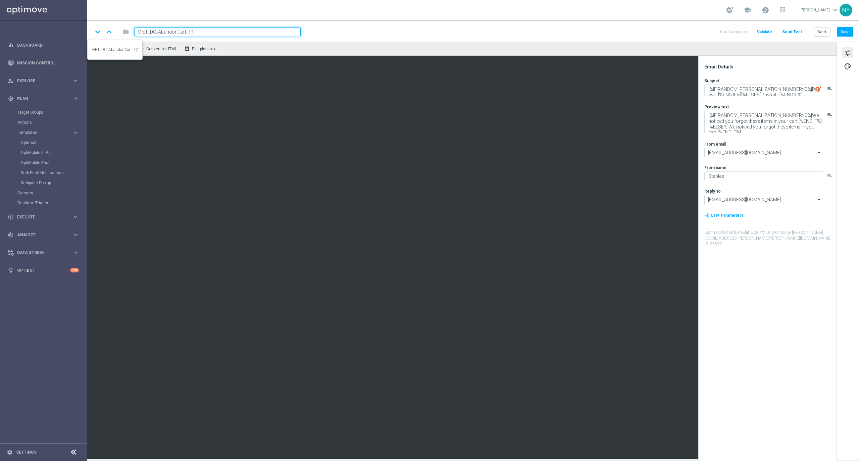
click at [98, 28] on div "keyboard_arrow_down keyboard_arrow_up folder V-ET_DC_AbandonCart_T1" at bounding box center [197, 32] width 208 height 9
click at [823, 31] on button "Back" at bounding box center [821, 31] width 17 height 9
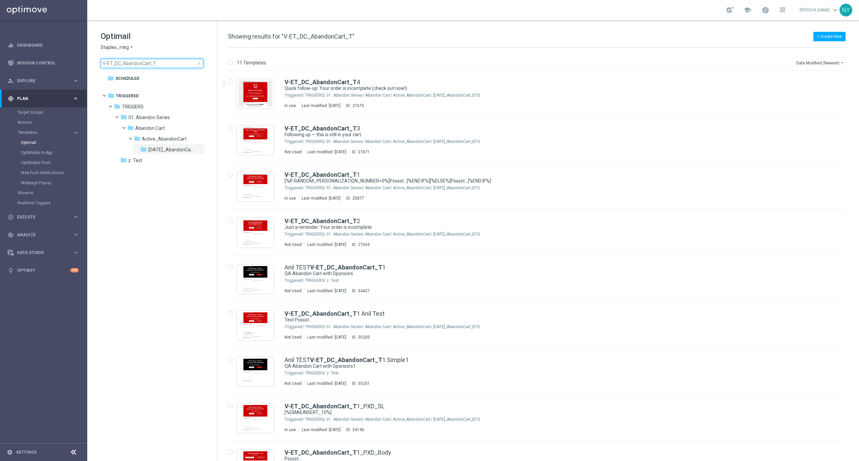
click at [168, 63] on input "V-ET_DC_AbandonCart_T" at bounding box center [152, 63] width 103 height 9
drag, startPoint x: 166, startPoint y: 64, endPoint x: 25, endPoint y: 61, distance: 140.9
click at [26, 61] on main "equalizer Dashboard Mission Control" at bounding box center [429, 230] width 859 height 461
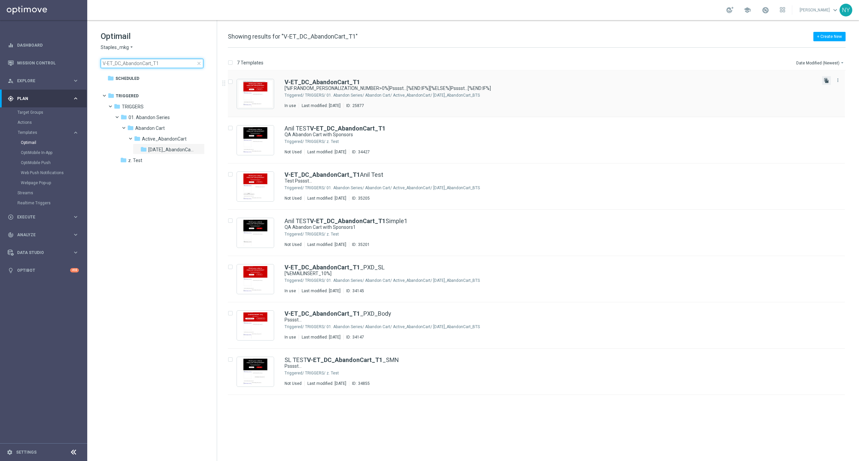
type input "V-ET_DC_AbandonCart_T1"
click at [825, 79] on icon "file_copy" at bounding box center [825, 80] width 5 height 5
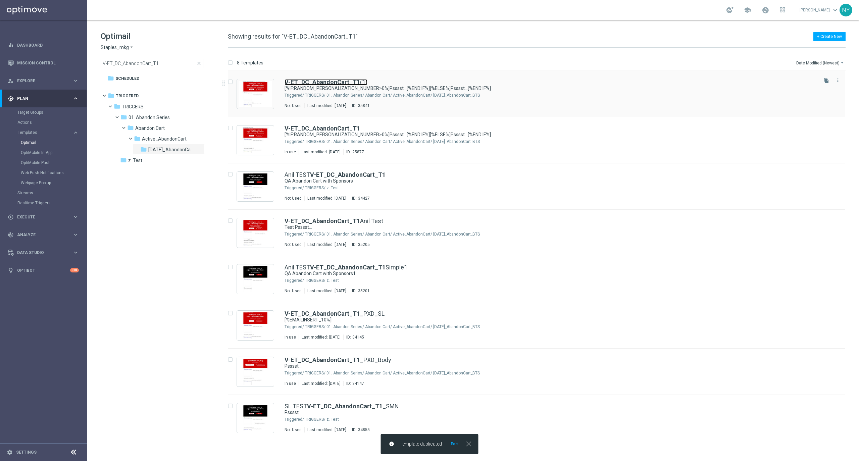
click at [346, 81] on b "V-ET_DC_AbandonCart_T1" at bounding box center [321, 81] width 75 height 7
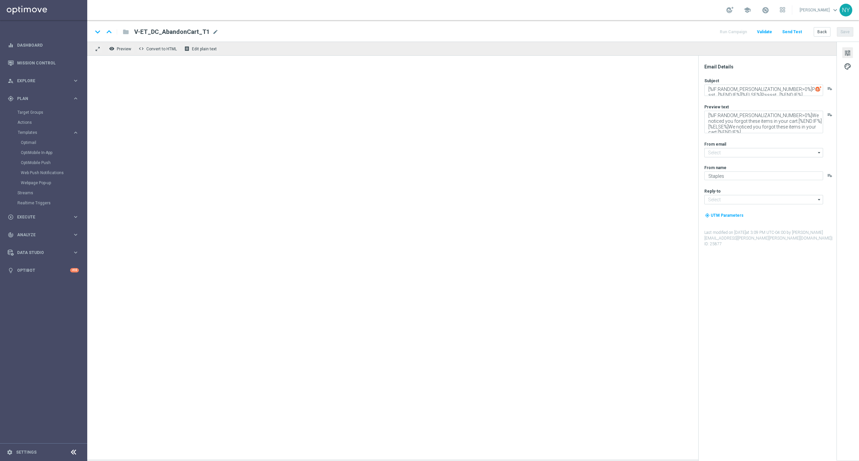
type input "[EMAIL_ADDRESS][DOMAIN_NAME]"
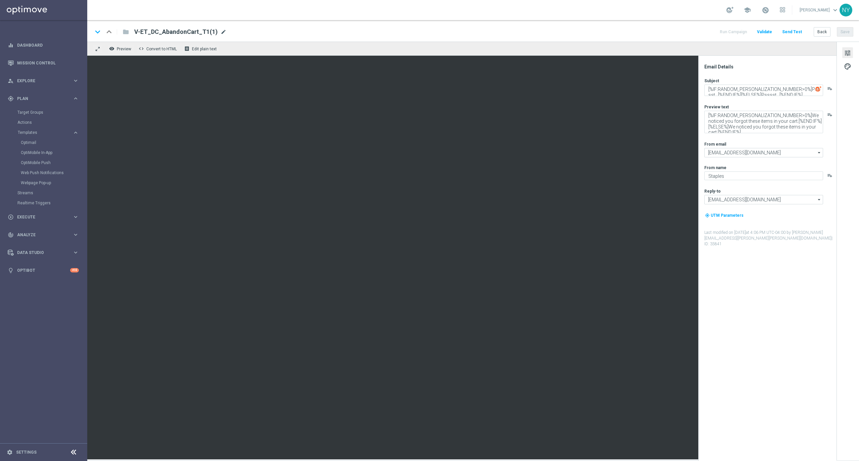
click at [220, 31] on span "mode_edit" at bounding box center [223, 32] width 6 height 6
click at [204, 32] on input "V-ET_DC_AbandonCart_T1(1)" at bounding box center [217, 32] width 166 height 9
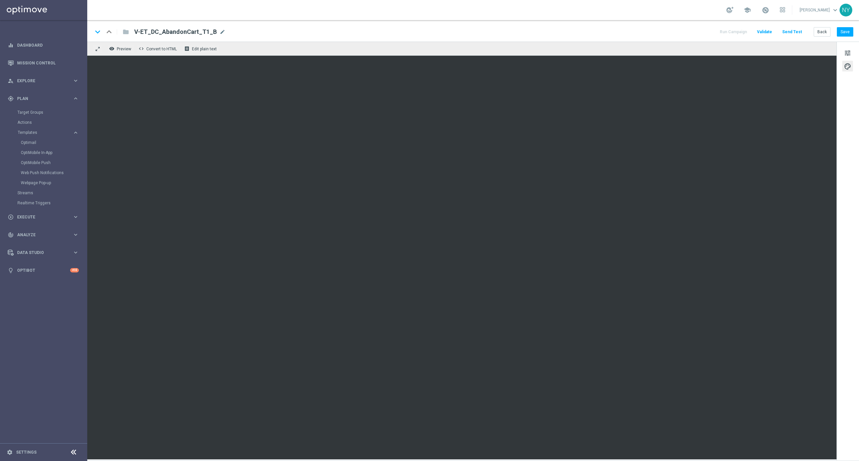
click at [219, 33] on span "mode_edit" at bounding box center [222, 32] width 6 height 6
drag, startPoint x: 202, startPoint y: 33, endPoint x: 195, endPoint y: 31, distance: 6.8
click at [195, 32] on input "V-ET_DC_AbandonCart_T1_B" at bounding box center [217, 32] width 166 height 9
drag, startPoint x: 220, startPoint y: 30, endPoint x: 196, endPoint y: 31, distance: 24.2
click at [196, 31] on input "V-ET_DC_AbandonCart_T1_NoOffer" at bounding box center [217, 32] width 166 height 9
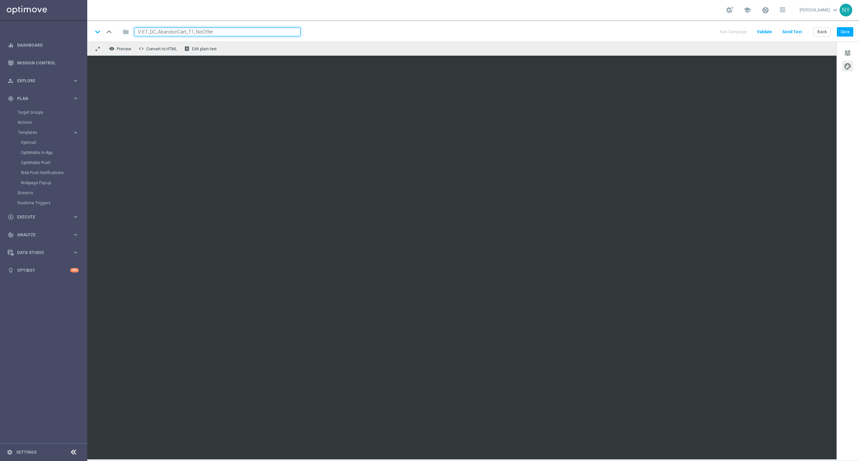
type input "V-ET_DC_AbandonCart_T1_B"
click at [847, 30] on button "Save" at bounding box center [845, 31] width 16 height 9
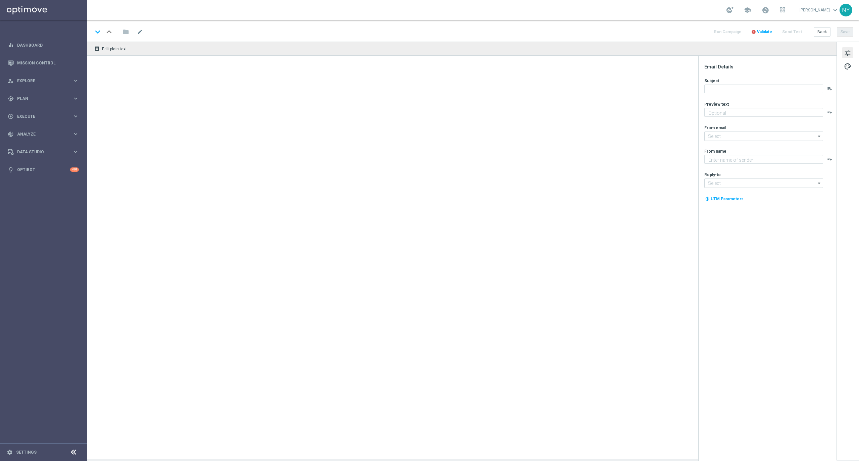
type textarea "Complete your purchase here!"
type textarea "Staples"
type input "[EMAIL_ADDRESS][DOMAIN_NAME]"
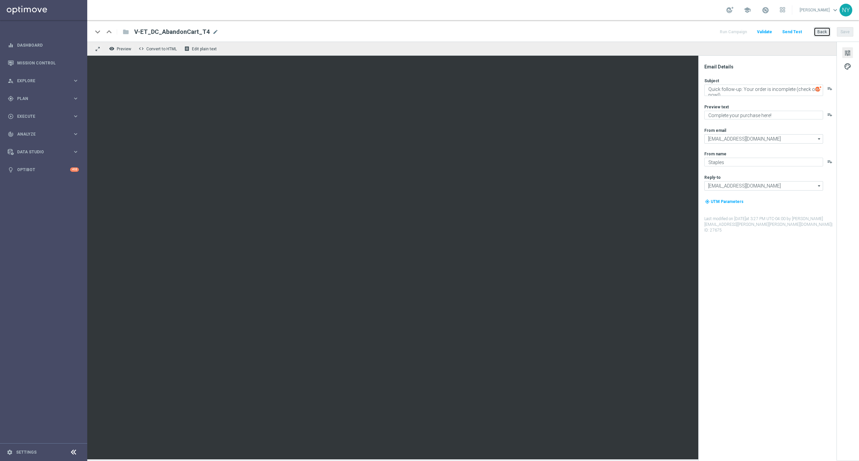
click at [820, 33] on button "Back" at bounding box center [821, 31] width 17 height 9
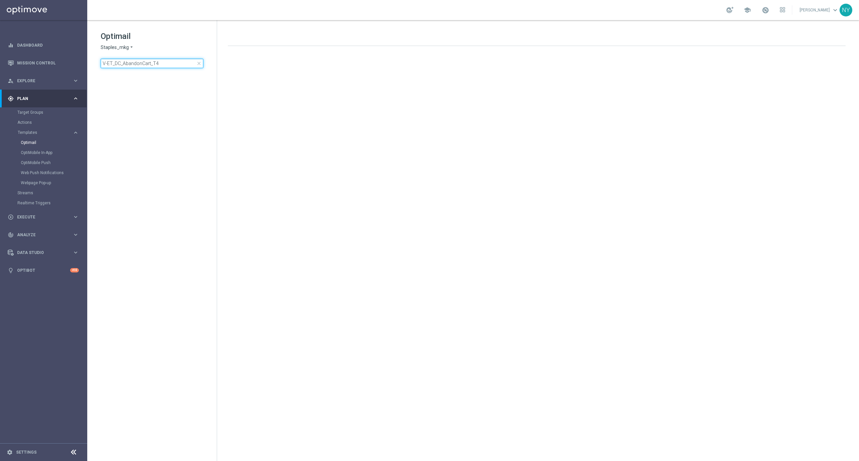
drag, startPoint x: 168, startPoint y: 62, endPoint x: 164, endPoint y: 62, distance: 4.7
click at [168, 62] on input "V-ET_DC_AbandonCart_T4" at bounding box center [152, 63] width 103 height 9
drag, startPoint x: 164, startPoint y: 62, endPoint x: 34, endPoint y: 63, distance: 129.8
click at [34, 63] on main "equalizer Dashboard Mission Control" at bounding box center [429, 230] width 859 height 461
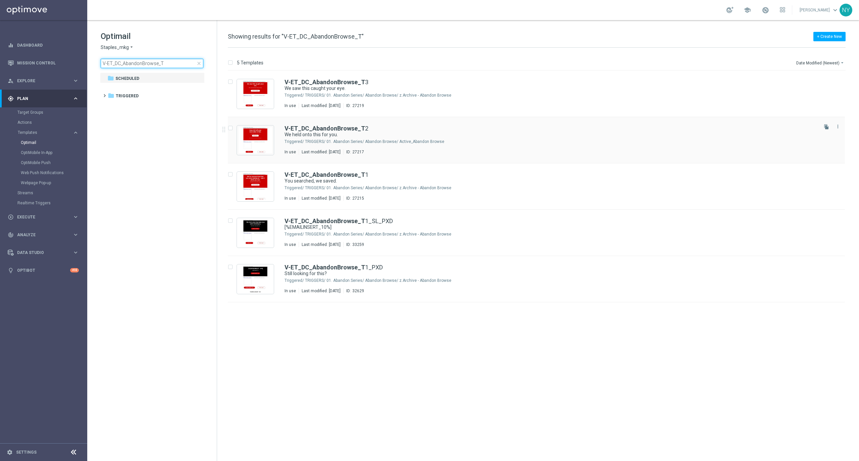
type input "V-ET_DC_AbandonBrowse_T"
click at [326, 130] on b "V-ET_DC_AbandonBrowse_T" at bounding box center [324, 128] width 80 height 7
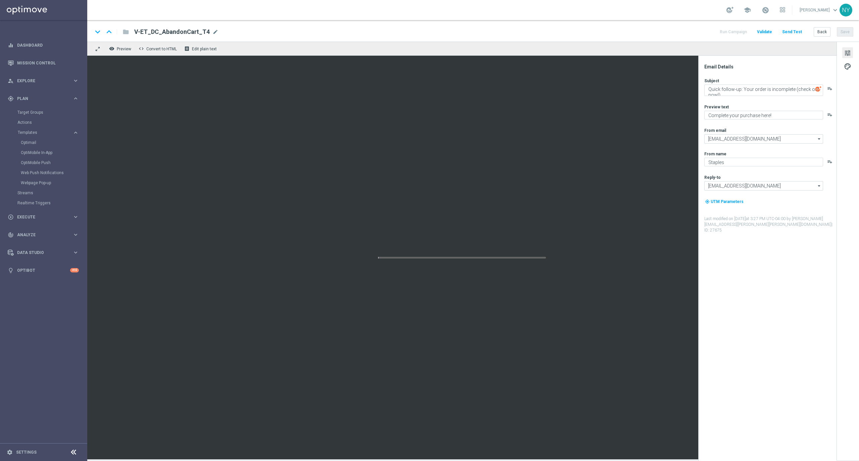
type textarea "We held onto this for you."
type textarea "Complete your purchase with Staples."
click at [221, 31] on span "mode_edit" at bounding box center [224, 32] width 6 height 6
click at [219, 32] on input "V-ET_DC_AbandonBrowse_T2" at bounding box center [217, 32] width 166 height 9
drag, startPoint x: 219, startPoint y: 32, endPoint x: 102, endPoint y: 23, distance: 117.7
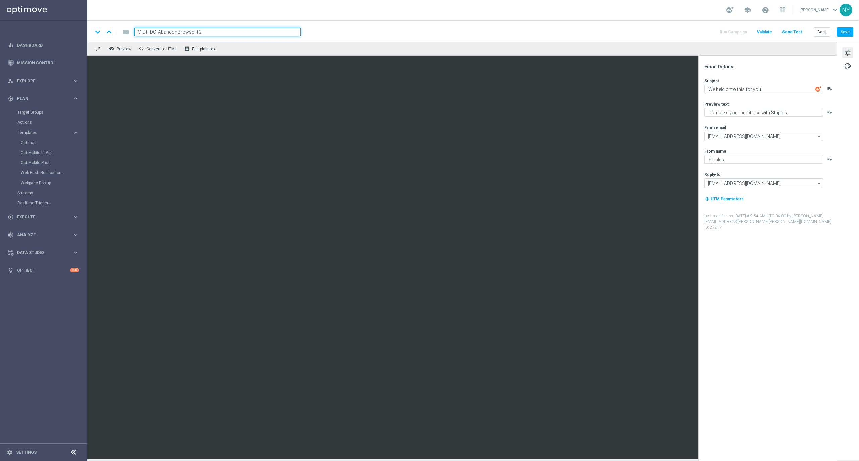
click at [102, 23] on div "keyboard_arrow_down keyboard_arrow_up folder V-ET_DC_AbandonBrowse_T2 Run Campa…" at bounding box center [472, 30] width 771 height 21
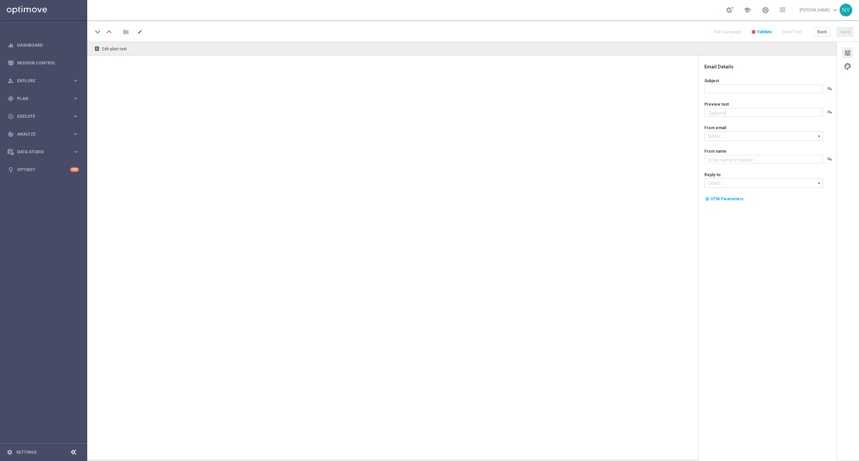
type textarea "Complete your purchase with Staples."
type textarea "Staples"
type input "[EMAIL_ADDRESS][DOMAIN_NAME]"
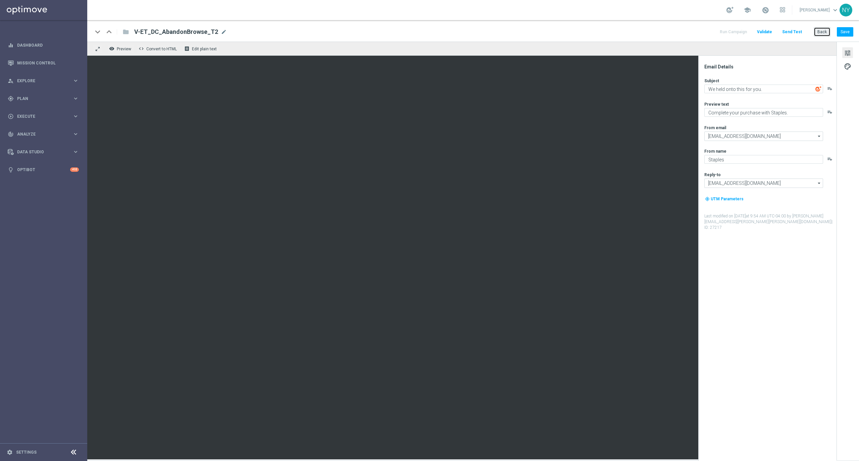
click at [824, 31] on button "Back" at bounding box center [821, 31] width 17 height 9
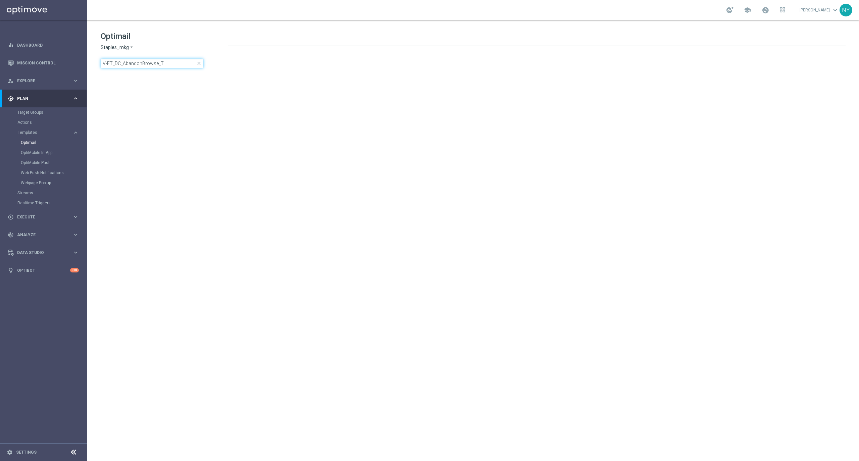
click at [171, 62] on input "V-ET_DC_AbandonBrowse_T" at bounding box center [152, 63] width 103 height 9
drag, startPoint x: 170, startPoint y: 62, endPoint x: 3, endPoint y: 56, distance: 167.2
click at [3, 56] on main "equalizer Dashboard Mission Control" at bounding box center [429, 230] width 859 height 461
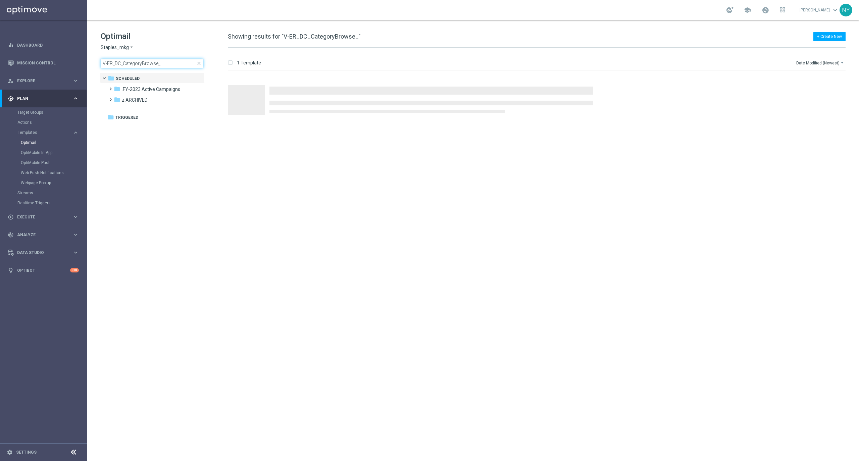
type input "V-ER_DC_CategoryBrowse"
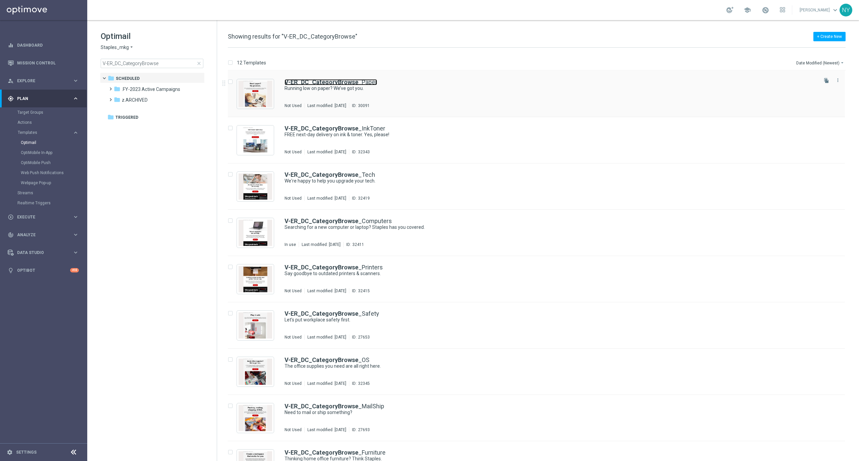
click at [339, 85] on b "V-ER_DC_CategoryBrowse" at bounding box center [321, 81] width 74 height 7
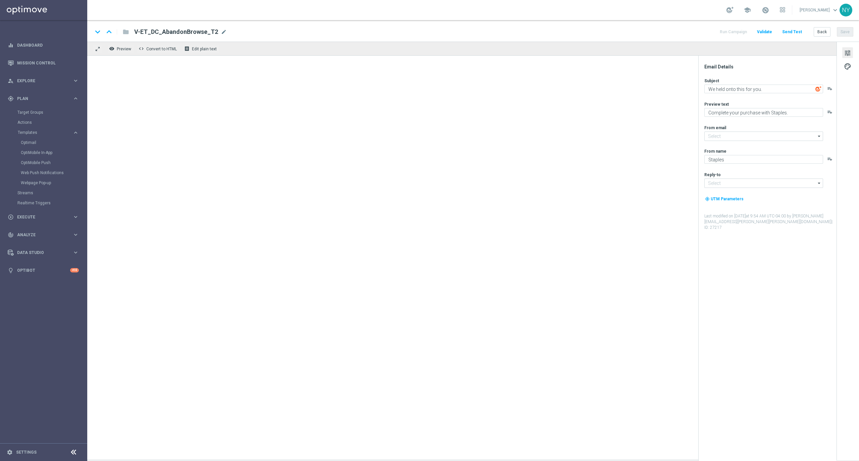
type input "[EMAIL_ADDRESS][DOMAIN_NAME]"
type textarea "Running low on paper? We’ve got you."
type textarea "See pack sizes and prices for all."
type input "[EMAIL_ADDRESS][DOMAIN_NAME]"
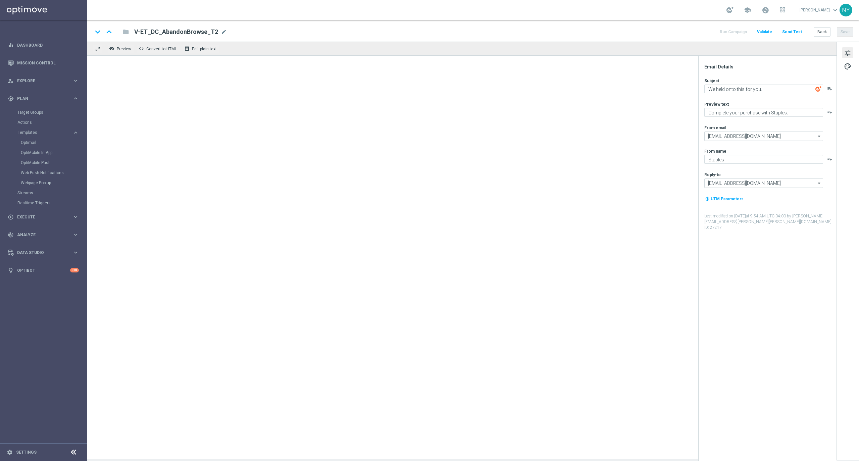
type input "[EMAIL_ADDRESS][DOMAIN_NAME]"
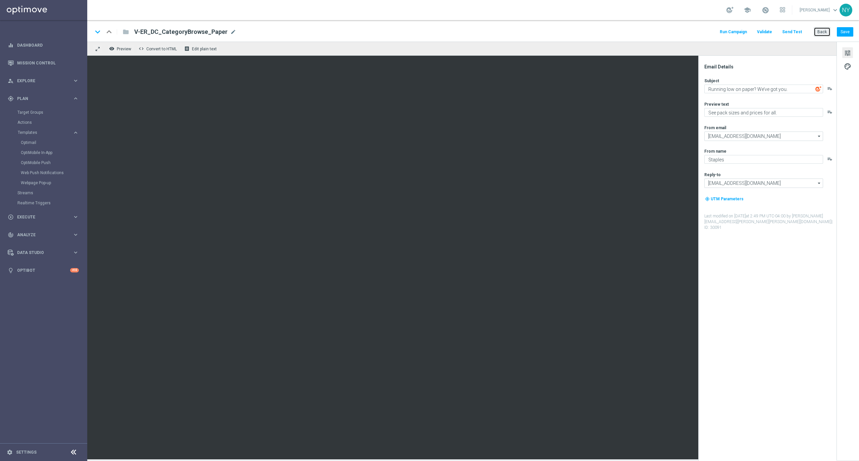
click at [819, 30] on button "Back" at bounding box center [821, 31] width 17 height 9
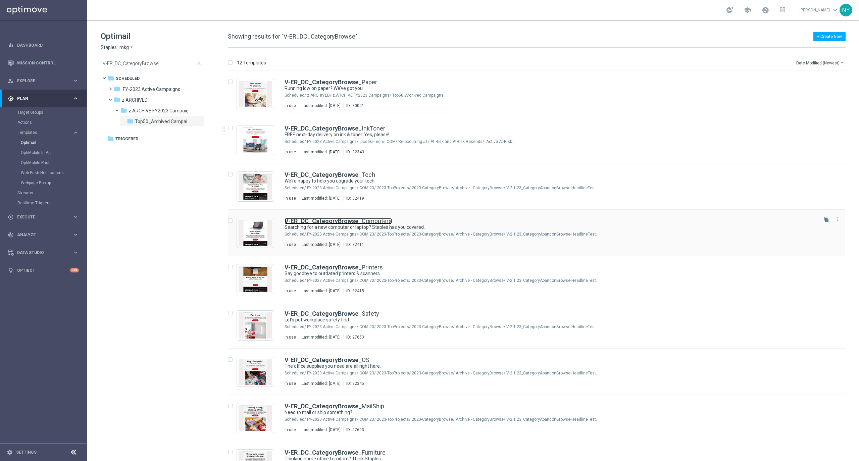
click at [326, 221] on b "V-ER_DC_CategoryBrowse" at bounding box center [321, 220] width 74 height 7
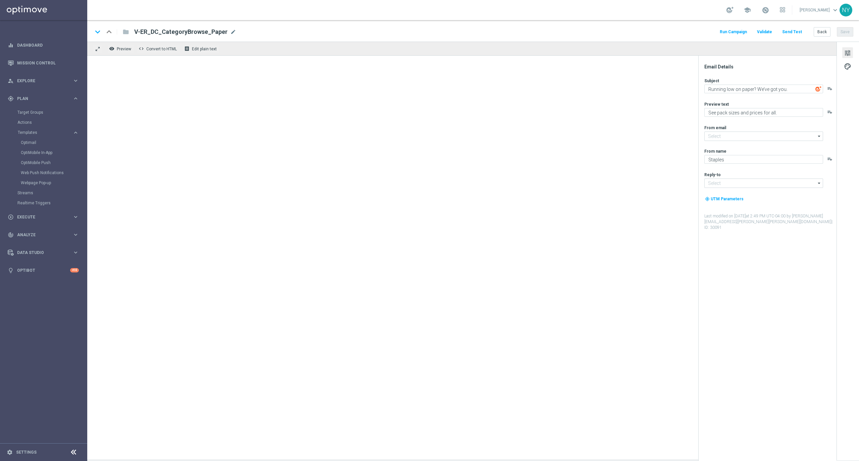
type input "[EMAIL_ADDRESS][DOMAIN_NAME]"
type textarea "Searching for a new computer or laptop? Staples has you covered."
type textarea "Get 24/7 support with Tech Help Plus."
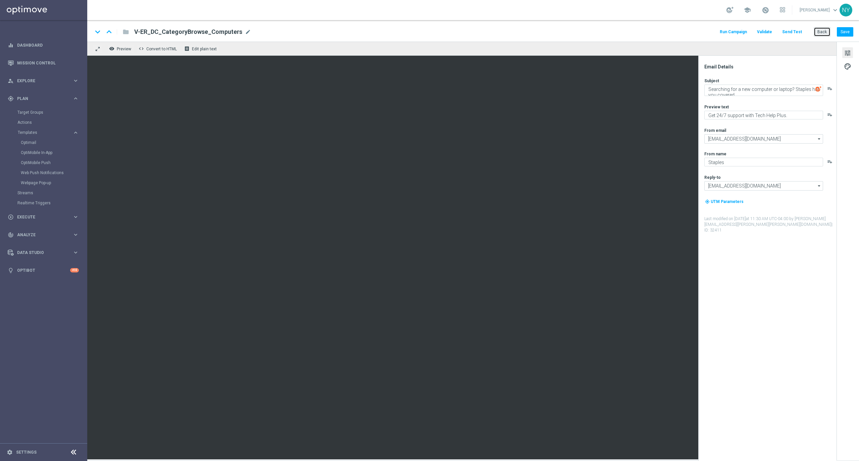
click at [820, 30] on button "Back" at bounding box center [821, 31] width 17 height 9
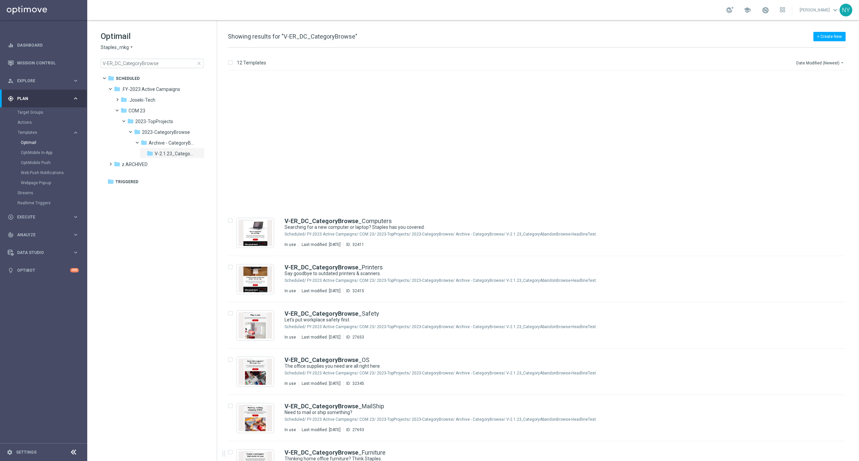
scroll to position [165, 0]
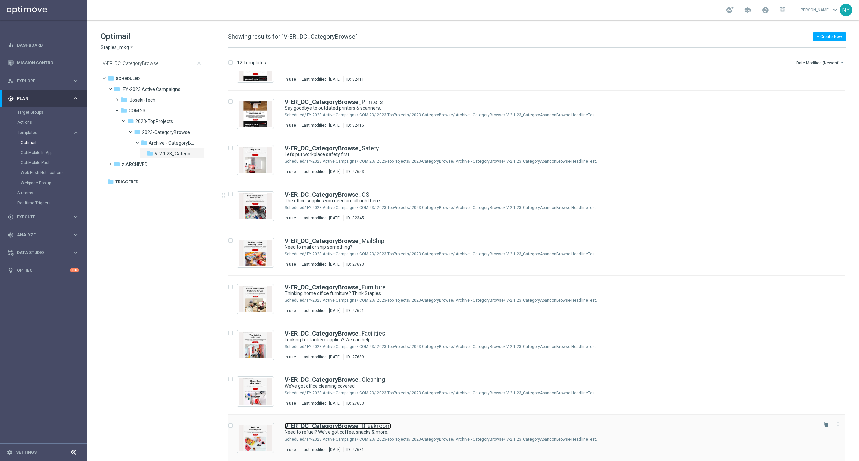
click at [342, 427] on b "V-ER_DC_CategoryBrowse" at bounding box center [321, 425] width 74 height 7
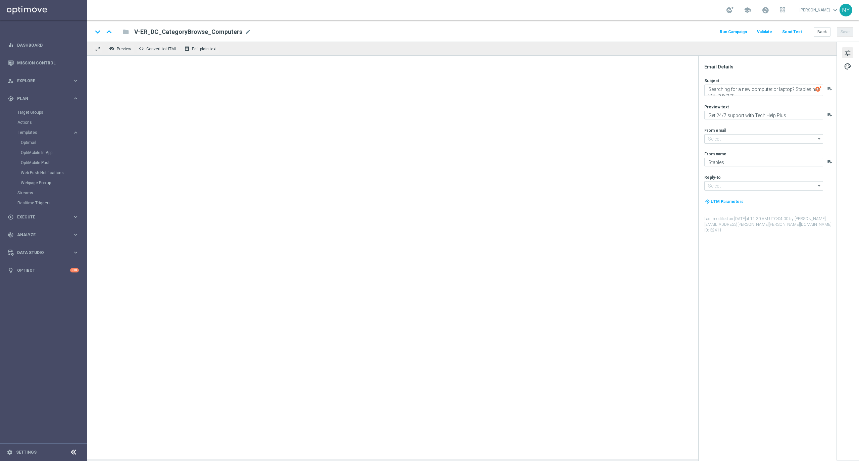
type input "[EMAIL_ADDRESS][DOMAIN_NAME]"
type textarea "Need to refuel? We’ve got coffee, snacks & more."
type textarea "Stock up now and avoid those afternoon slumps."
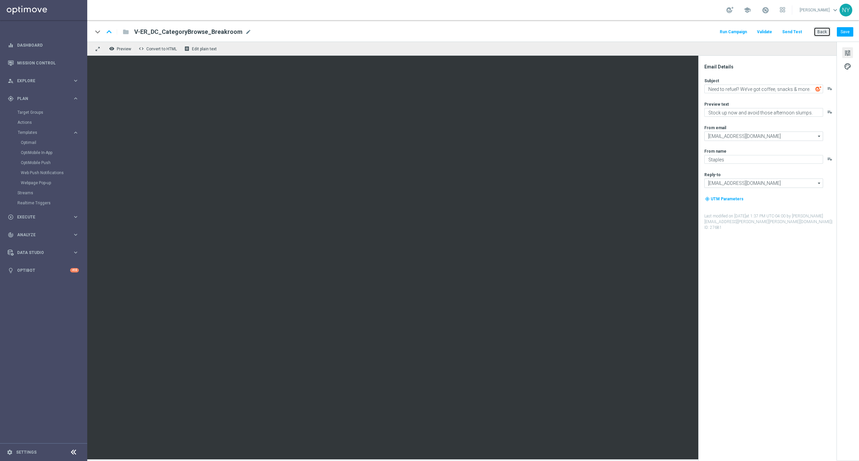
click at [821, 30] on button "Back" at bounding box center [821, 31] width 17 height 9
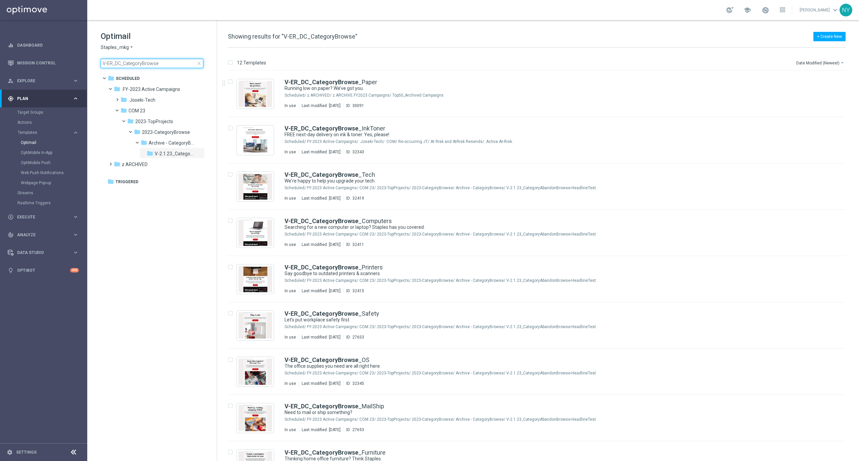
click at [163, 64] on input "V-ER_DC_CategoryBrowse" at bounding box center [152, 63] width 103 height 9
click at [156, 62] on input "V-ER_DC_CategoryBrowse" at bounding box center [152, 63] width 103 height 9
click at [76, 61] on main "equalizer Dashboard Mission Control" at bounding box center [429, 230] width 859 height 461
click at [158, 63] on input "V-ER_DC_CategoryBrowse" at bounding box center [152, 63] width 103 height 9
click at [93, 62] on div "Optimail Staples_mkg arrow_drop_down × Staples_mkg V-ER_DC_CategoryBrowse close…" at bounding box center [151, 66] width 129 height 92
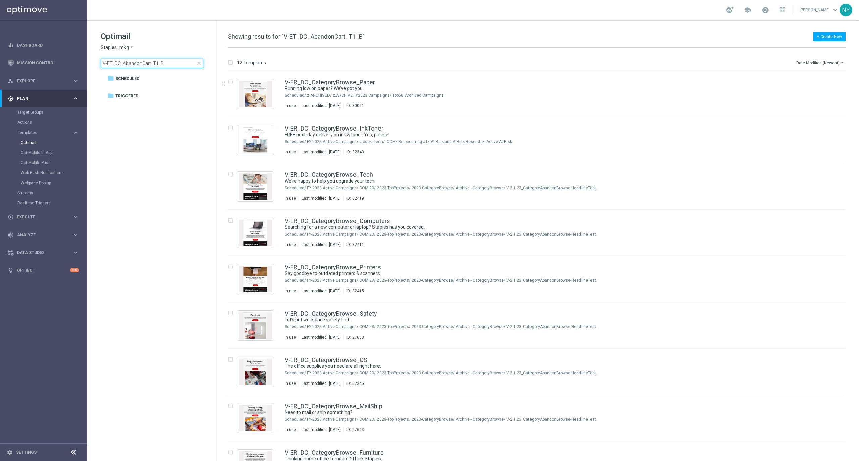
click at [169, 65] on input "V-ET_DC_AbandonCart_T1_B" at bounding box center [152, 63] width 103 height 9
type input "V-ET_DC_AbandonCart_T1_B"
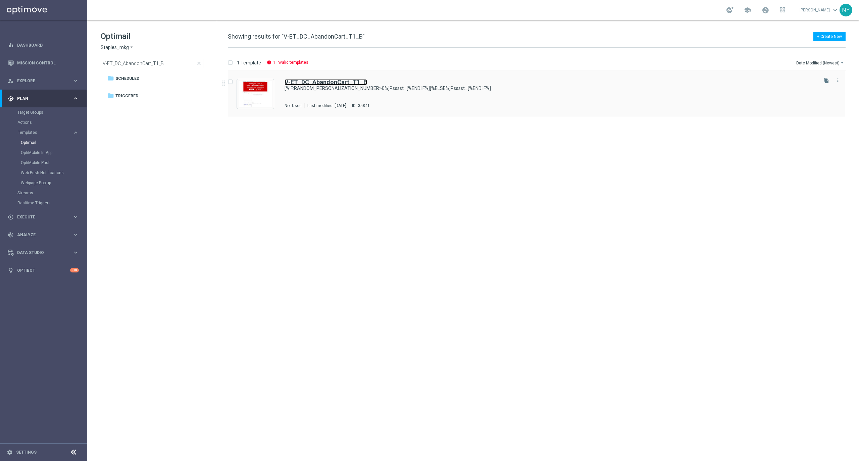
click at [323, 80] on b "V-ET_DC_AbandonCart_T1_B" at bounding box center [325, 81] width 83 height 7
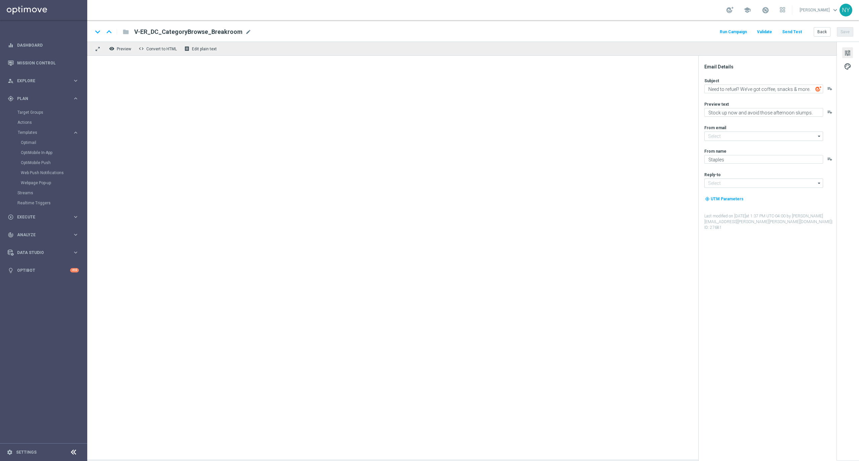
type textarea "[%IF:RANDOM_PERSONALIZATION_NUMBER>0%]Psssst...[%END:IF%][%ELSE%]Psssst...[%END…"
type textarea "[%IF:RANDOM_PERSONALIZATION_NUMBER>0%]We noticed you forgot these items in your…"
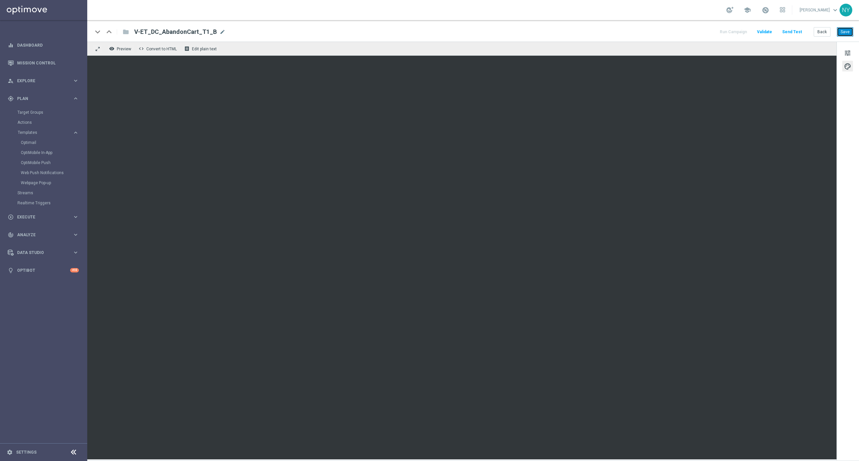
click at [844, 31] on button "Save" at bounding box center [845, 31] width 16 height 9
click at [793, 32] on button "Send Test" at bounding box center [792, 32] width 22 height 9
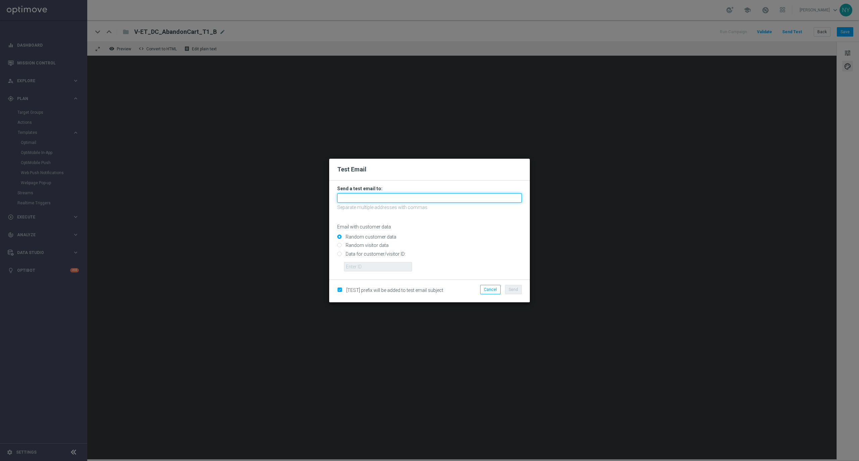
click at [357, 198] on input "text" at bounding box center [429, 197] width 184 height 9
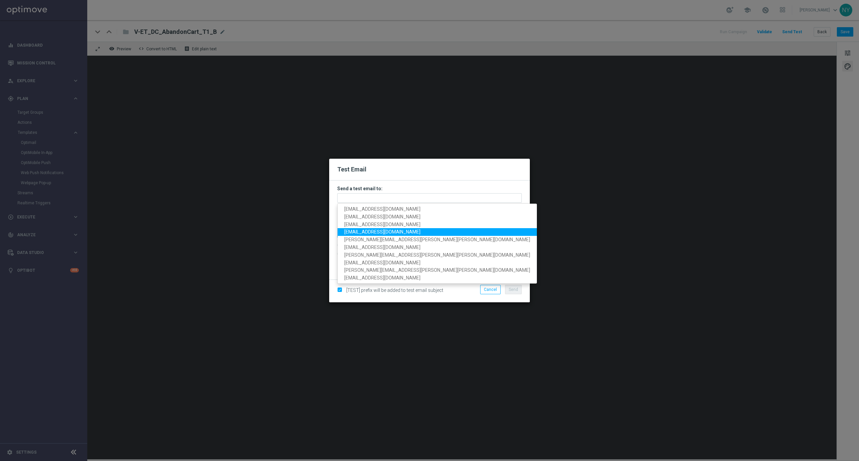
click at [385, 232] on span "[EMAIL_ADDRESS][DOMAIN_NAME]" at bounding box center [382, 231] width 76 height 5
type input "[EMAIL_ADDRESS][DOMAIN_NAME]"
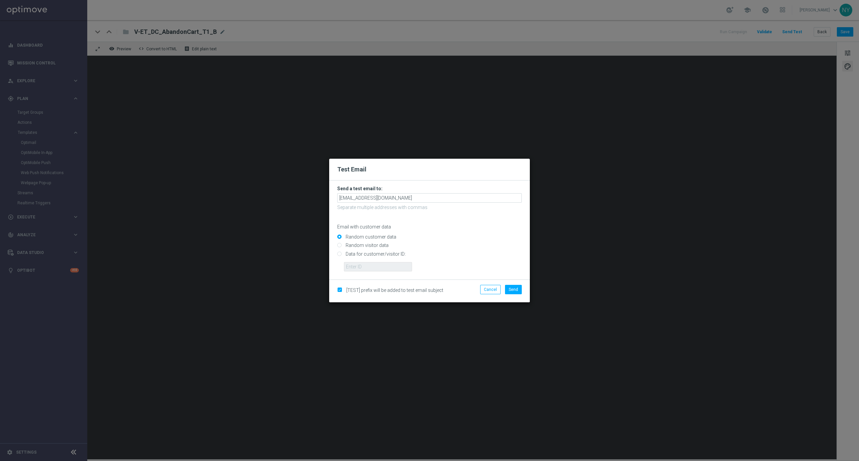
click at [337, 254] on input "Data for customer/visitor ID:" at bounding box center [429, 256] width 184 height 9
radio input "true"
click at [359, 267] on input "text" at bounding box center [378, 266] width 68 height 9
paste input "10000020539"
type input "10000020539"
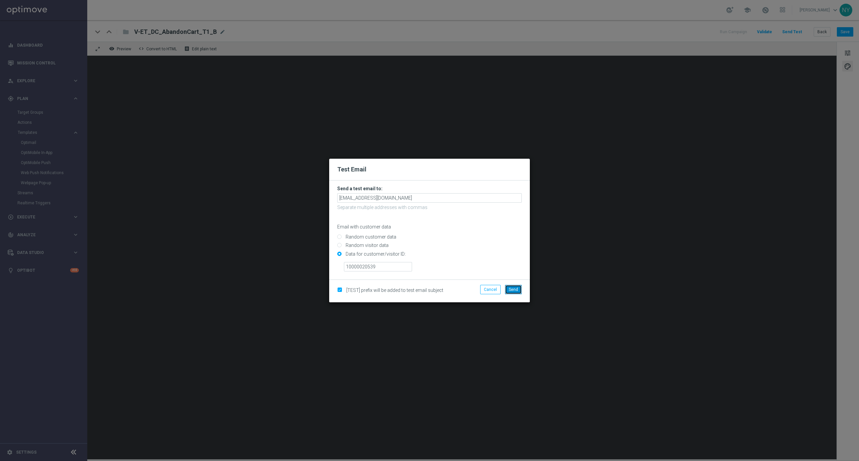
drag, startPoint x: 514, startPoint y: 290, endPoint x: 516, endPoint y: 284, distance: 5.6
click at [514, 290] on span "Send" at bounding box center [512, 289] width 9 height 5
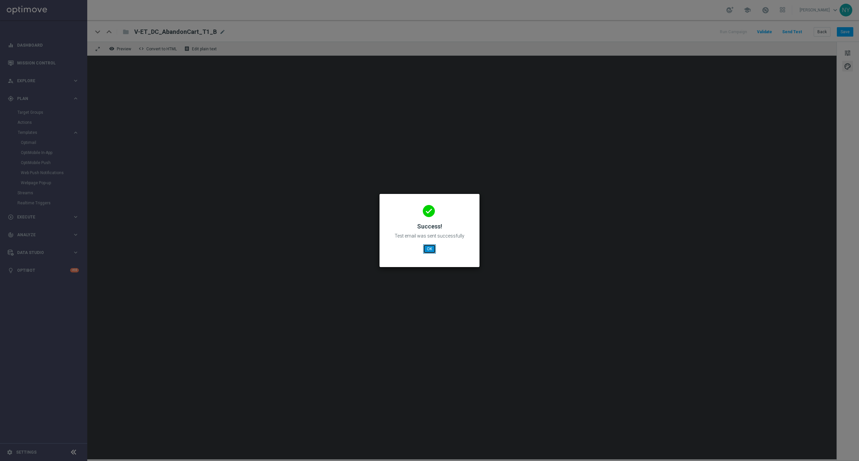
drag, startPoint x: 426, startPoint y: 250, endPoint x: 277, endPoint y: 44, distance: 253.7
click at [426, 250] on button "OK" at bounding box center [429, 248] width 13 height 9
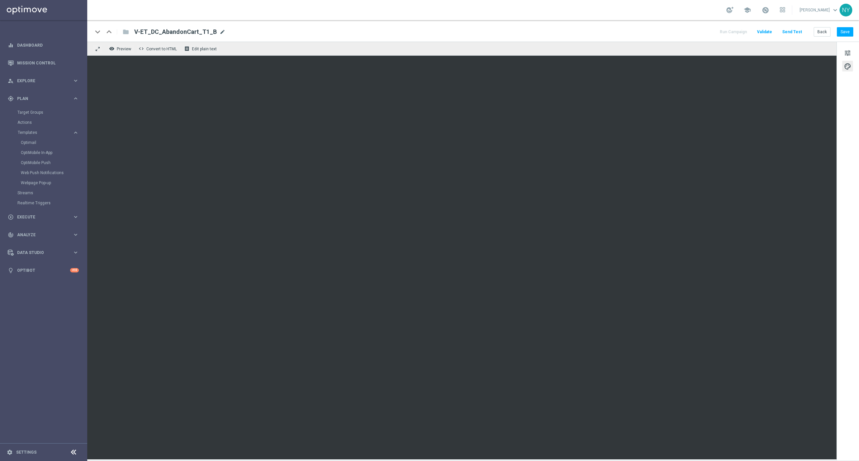
click at [219, 31] on span "mode_edit" at bounding box center [222, 32] width 6 height 6
drag, startPoint x: 109, startPoint y: 31, endPoint x: 42, endPoint y: 33, distance: 66.8
click at [42, 33] on main "equalizer Dashboard Mission Control" at bounding box center [429, 230] width 859 height 461
drag, startPoint x: 824, startPoint y: 30, endPoint x: 677, endPoint y: 1, distance: 150.0
click at [824, 30] on button "Back" at bounding box center [821, 31] width 17 height 9
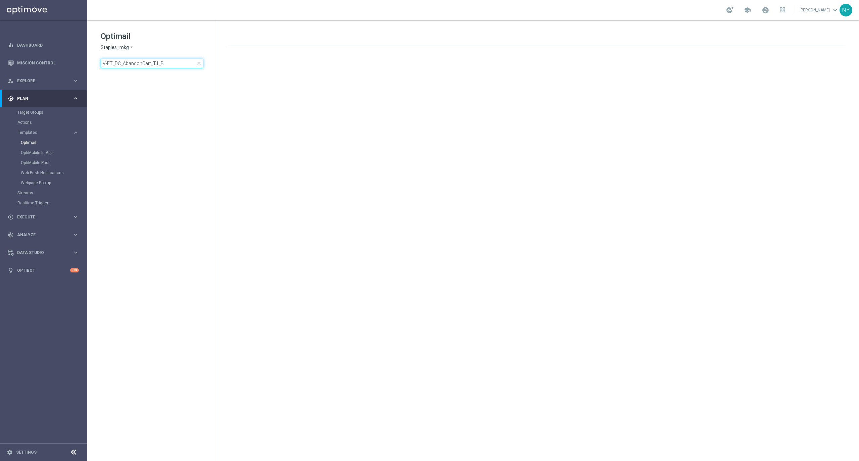
click at [171, 62] on input "V-ET_DC_AbandonCart_T1_B" at bounding box center [152, 63] width 103 height 9
drag, startPoint x: 169, startPoint y: 62, endPoint x: 31, endPoint y: 62, distance: 138.5
click at [31, 62] on main "equalizer Dashboard Mission Control" at bounding box center [429, 230] width 859 height 461
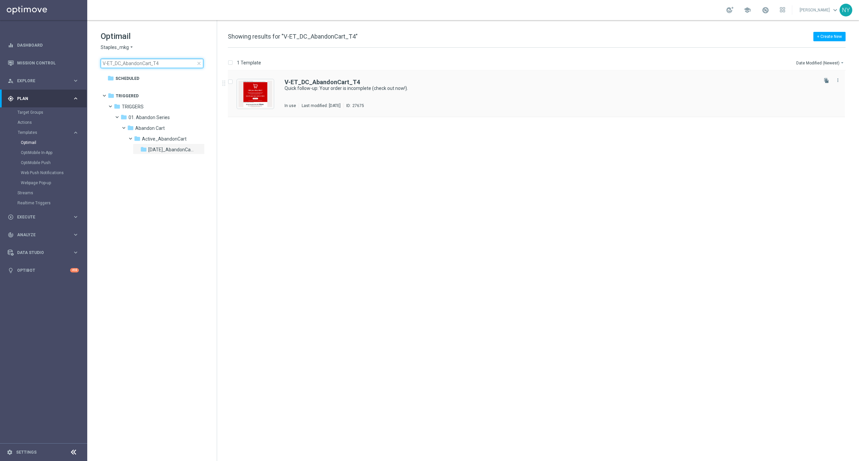
type input "V-ET_DC_AbandonCart_T4"
click at [324, 80] on b "V-ET_DC_AbandonCart_T4" at bounding box center [321, 81] width 75 height 7
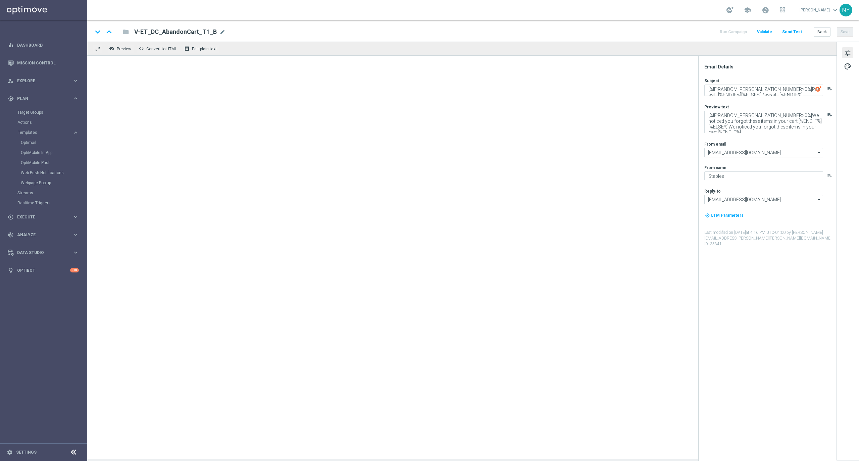
type textarea "Quick follow-up: Your order is incomplete (check out now!)."
type textarea "Complete your purchase here!"
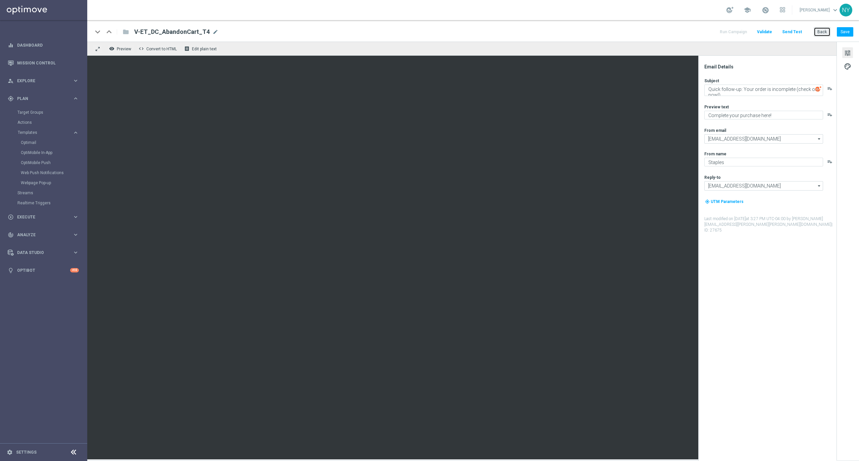
click at [816, 32] on button "Back" at bounding box center [821, 31] width 17 height 9
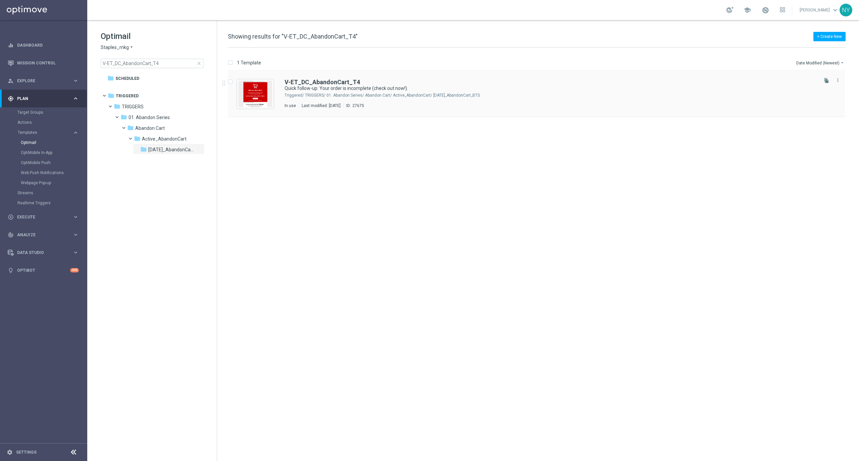
click at [826, 77] on button "file_copy" at bounding box center [826, 80] width 9 height 9
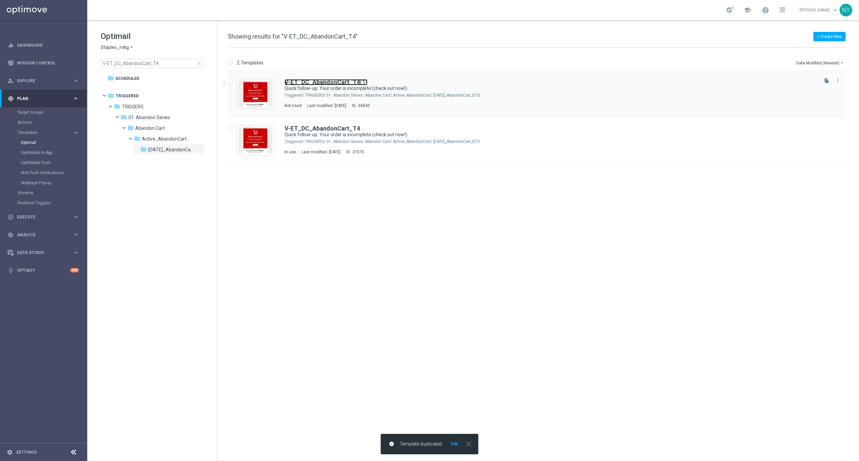
click at [342, 82] on b "V-ET_DC_AbandonCart_T4" at bounding box center [321, 81] width 75 height 7
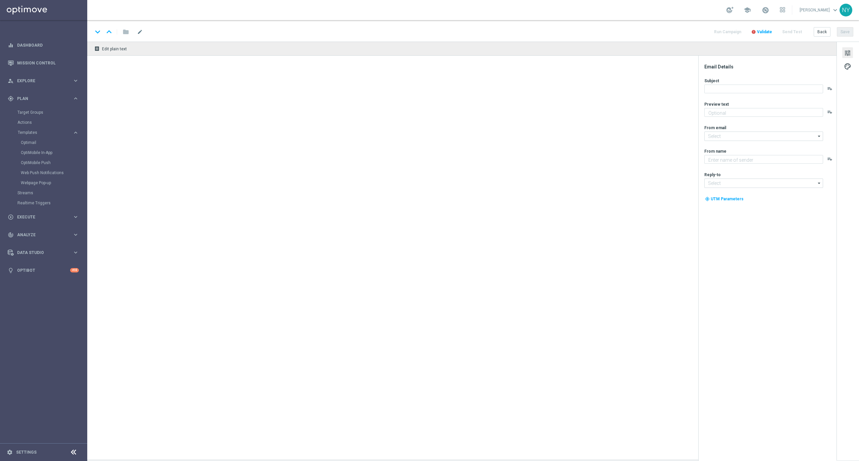
type input "V-ET_DC_AbandonCart_T4(1)"
type textarea "Complete your purchase here!"
type input "[EMAIL_ADDRESS][DOMAIN_NAME]"
type textarea "Staples"
type input "[EMAIL_ADDRESS][DOMAIN_NAME]"
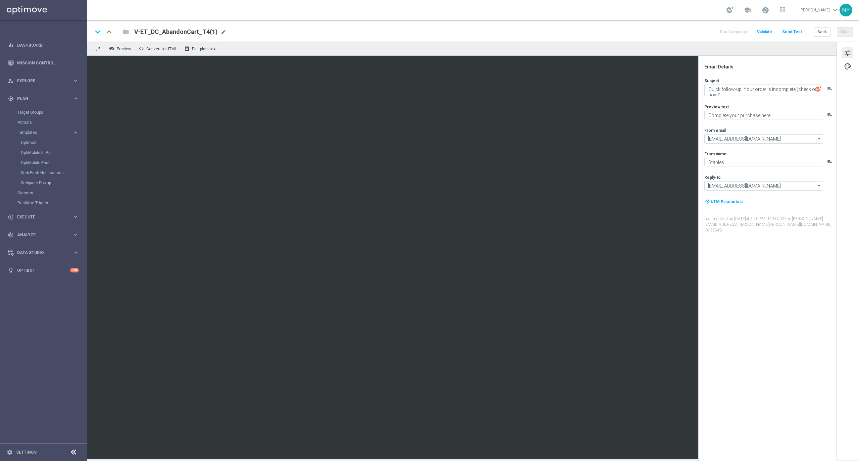
click at [220, 30] on span "mode_edit" at bounding box center [223, 32] width 6 height 6
drag, startPoint x: 210, startPoint y: 32, endPoint x: 193, endPoint y: 33, distance: 17.1
click at [193, 33] on input "V-ET_DC_AbandonCart_T4(1)" at bounding box center [217, 32] width 166 height 9
type input "V-ET_DC_AbandonCart_T4_B"
click at [849, 30] on button "Save" at bounding box center [845, 31] width 16 height 9
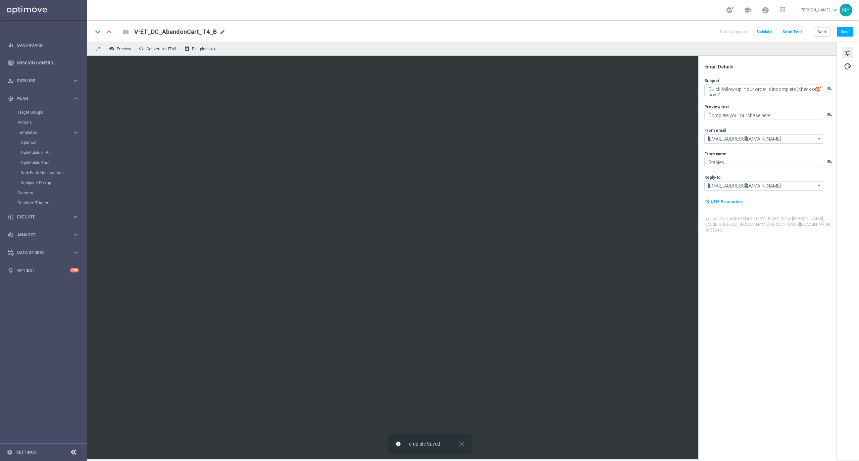
click at [219, 31] on span "mode_edit" at bounding box center [222, 32] width 6 height 6
click at [205, 33] on input "V-ET_DC_AbandonCart_T4_B" at bounding box center [217, 32] width 166 height 9
click at [196, 31] on input "V-ET_DC_AbandonCart_T4_B" at bounding box center [217, 32] width 166 height 9
drag, startPoint x: 203, startPoint y: 30, endPoint x: 89, endPoint y: 24, distance: 114.5
click at [89, 24] on div "keyboard_arrow_down keyboard_arrow_up folder V-ET_DC_AbandonCart_T4_B Run Campa…" at bounding box center [472, 30] width 771 height 21
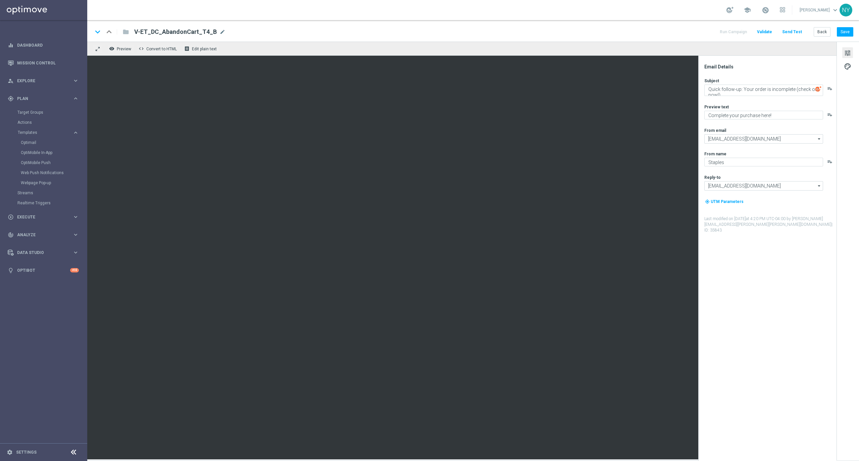
click at [787, 31] on button "Send Test" at bounding box center [792, 32] width 22 height 9
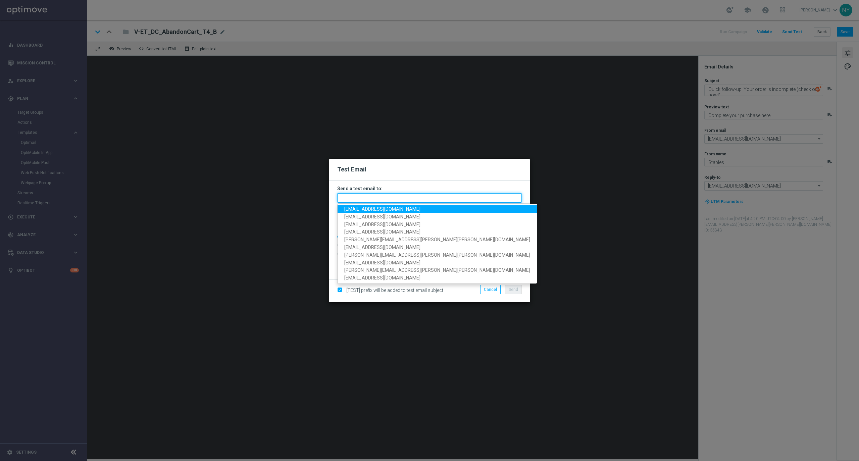
click at [363, 198] on input "text" at bounding box center [429, 197] width 184 height 9
click at [364, 209] on span "[EMAIL_ADDRESS][DOMAIN_NAME]" at bounding box center [382, 208] width 76 height 5
type input "[EMAIL_ADDRESS][DOMAIN_NAME]"
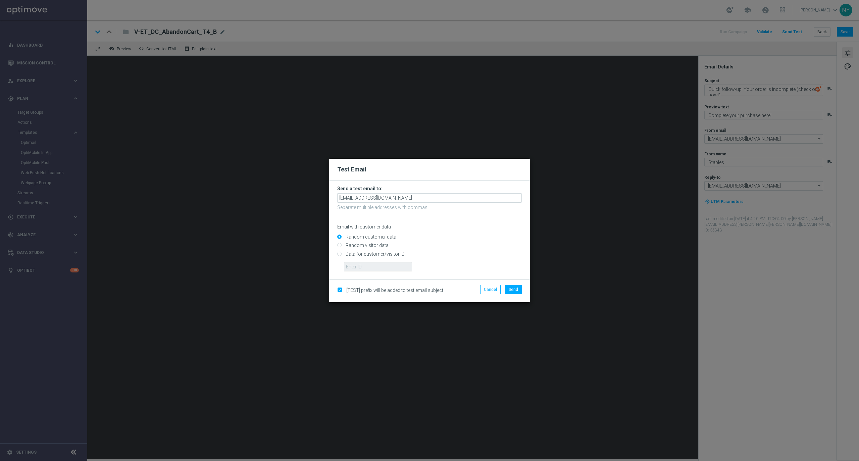
click at [339, 254] on input "Data for customer/visitor ID:" at bounding box center [429, 256] width 184 height 9
radio input "true"
click at [359, 264] on input "text" at bounding box center [378, 266] width 68 height 9
paste input "10000020539"
type input "10000020539"
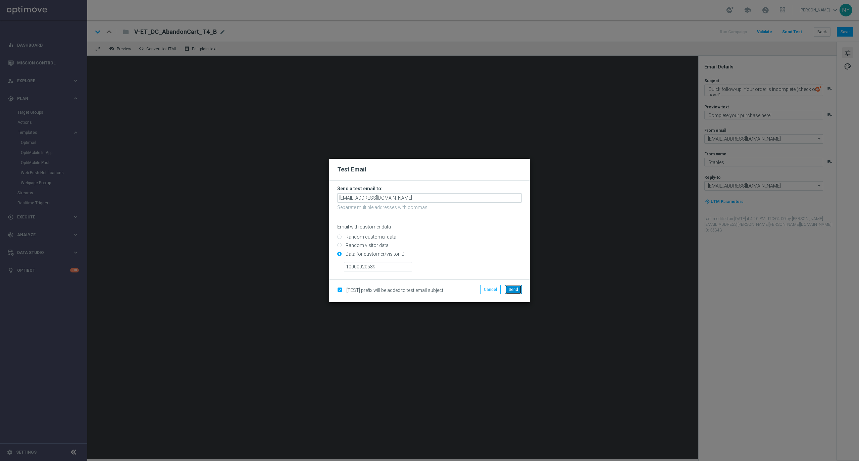
click at [512, 293] on button "Send" at bounding box center [513, 289] width 17 height 9
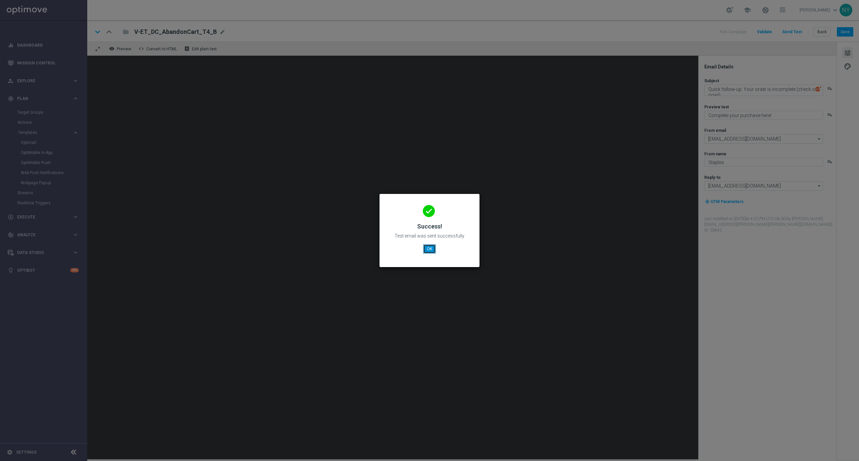
click at [433, 250] on button "OK" at bounding box center [429, 248] width 13 height 9
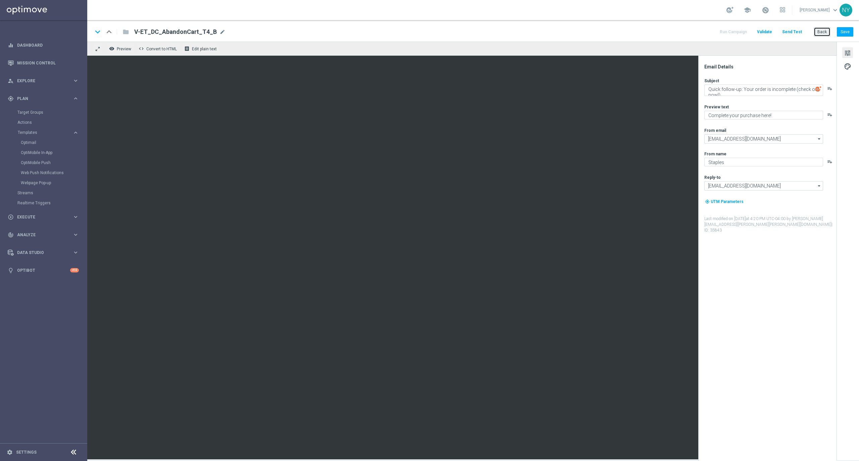
drag, startPoint x: 820, startPoint y: 32, endPoint x: 527, endPoint y: 3, distance: 294.9
click at [820, 32] on button "Back" at bounding box center [821, 31] width 17 height 9
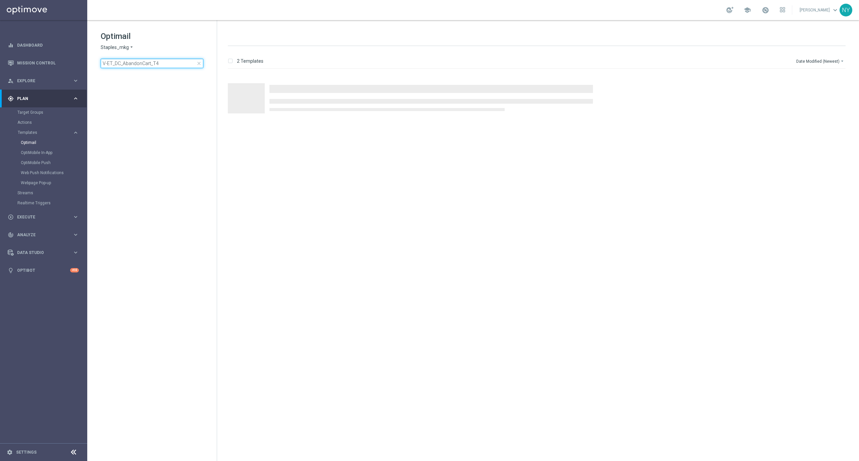
drag, startPoint x: 168, startPoint y: 62, endPoint x: -7, endPoint y: 65, distance: 175.8
click at [0, 65] on html "equalizer Dashboard Mission Control" at bounding box center [429, 230] width 859 height 461
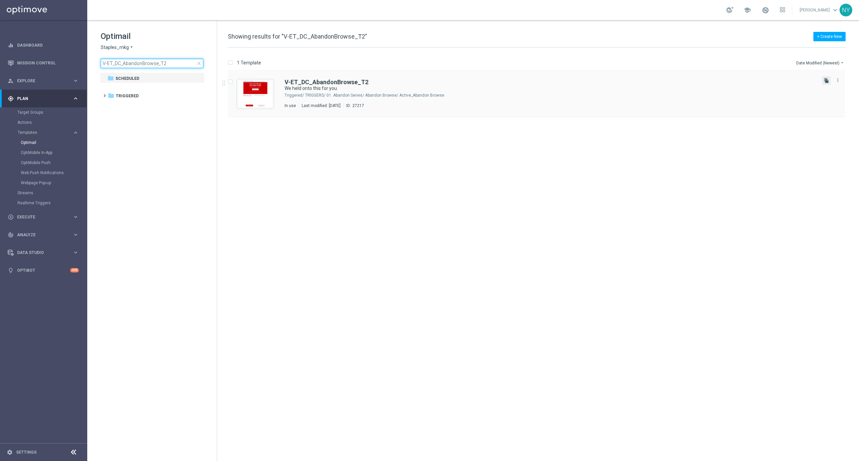
type input "V-ET_DC_AbandonBrowse_T2"
click at [827, 81] on icon "file_copy" at bounding box center [825, 80] width 5 height 5
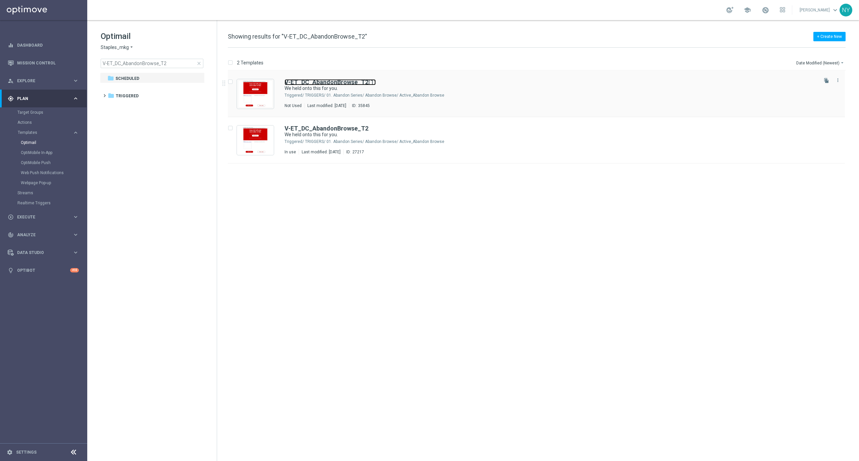
click at [360, 80] on b "V-ET_DC_AbandonBrowse_T2" at bounding box center [326, 81] width 84 height 7
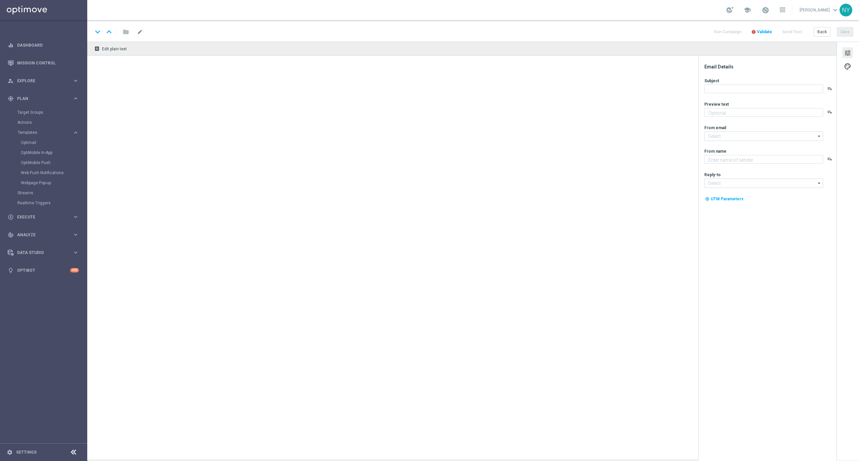
type textarea "Complete your purchase with Staples."
type textarea "Staples"
type input "[EMAIL_ADDRESS][DOMAIN_NAME]"
click at [229, 31] on span "mode_edit" at bounding box center [232, 32] width 6 height 6
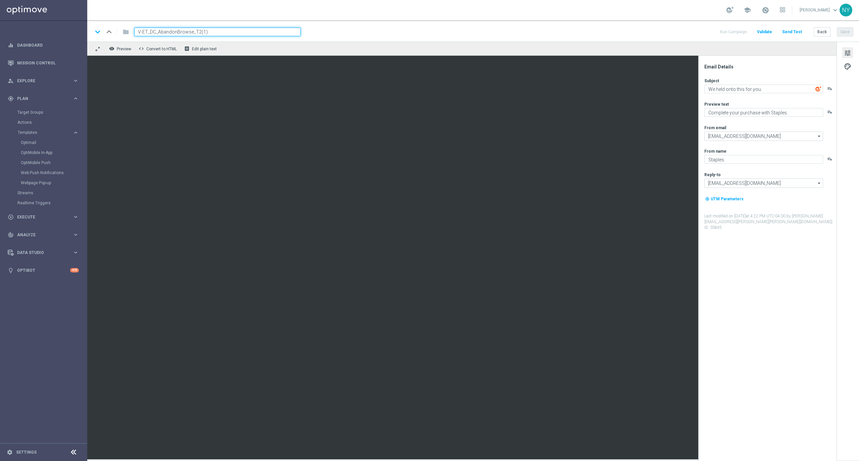
drag, startPoint x: 213, startPoint y: 32, endPoint x: 199, endPoint y: 32, distance: 14.4
click at [199, 32] on input "V-ET_DC_AbandonBrowse_T2(1)" at bounding box center [217, 32] width 166 height 9
type input "V-ET_DC_AbandonBrowse_T2_B"
click at [847, 31] on button "Save" at bounding box center [845, 31] width 16 height 9
drag, startPoint x: 851, startPoint y: 30, endPoint x: 837, endPoint y: 27, distance: 14.0
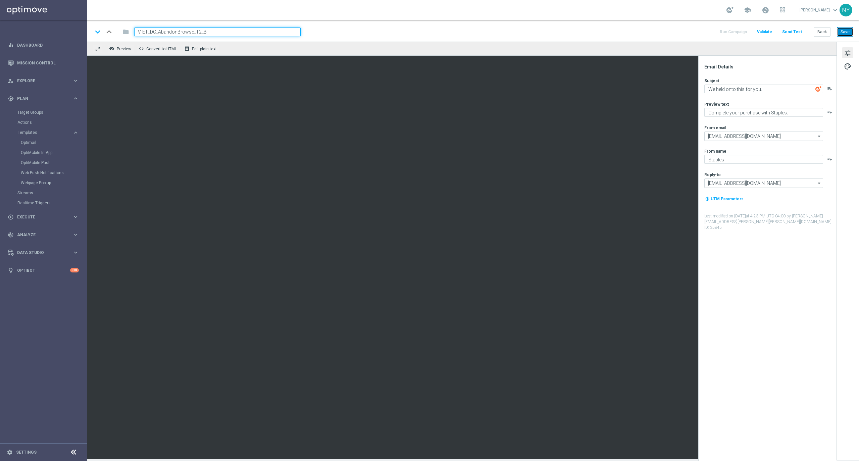
click at [851, 30] on button "Save" at bounding box center [845, 31] width 16 height 9
click at [787, 30] on button "Send Test" at bounding box center [792, 32] width 22 height 9
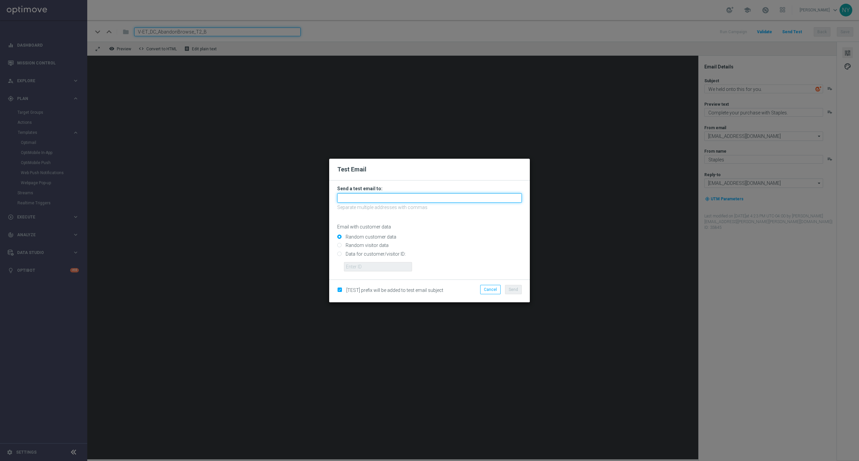
click at [349, 198] on input "text" at bounding box center [429, 197] width 184 height 9
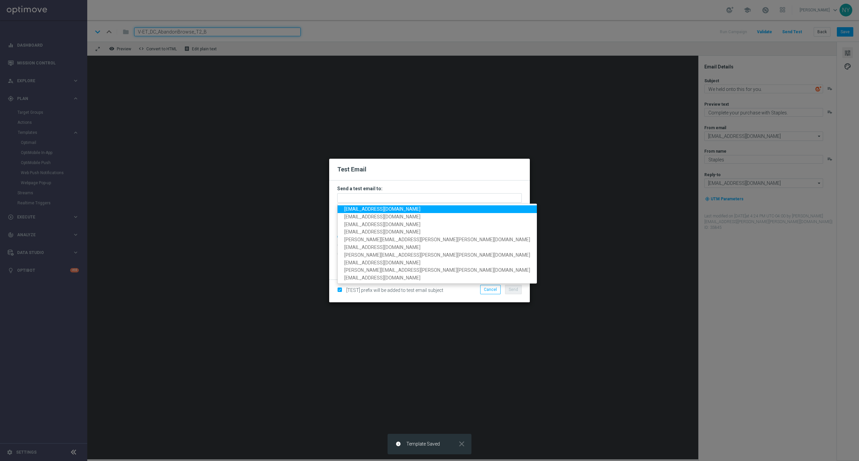
click at [368, 209] on span "neilyetts3@litmusemail.com" at bounding box center [382, 208] width 76 height 5
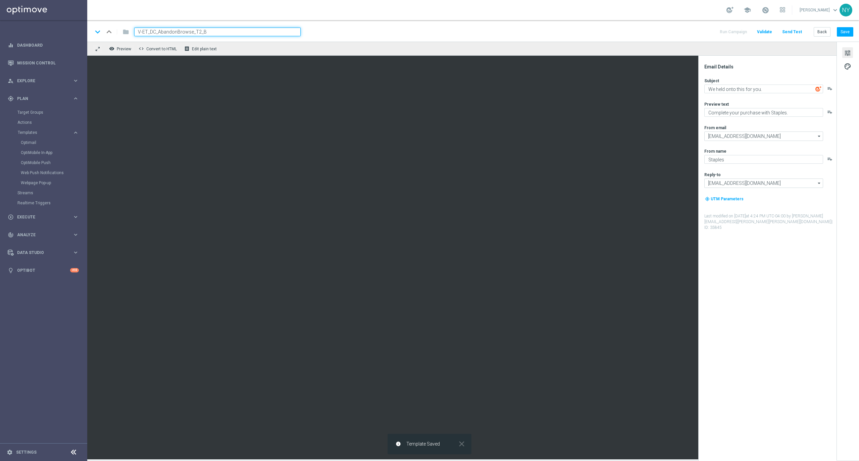
click at [799, 32] on button "Send Test" at bounding box center [792, 32] width 22 height 9
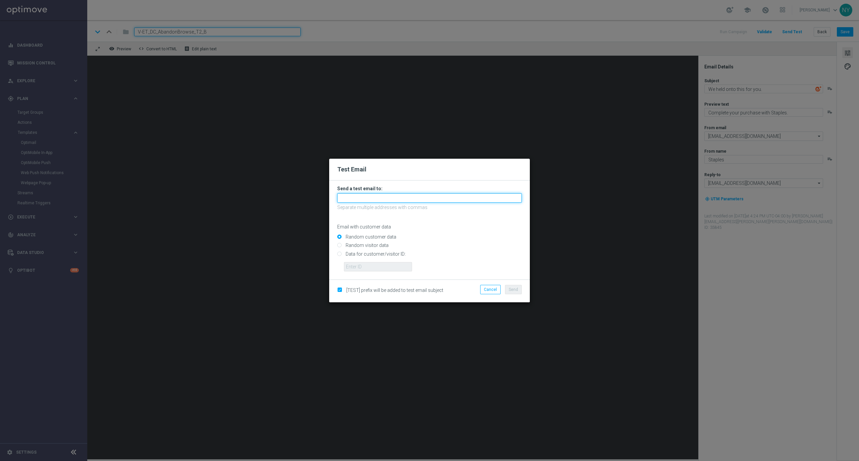
click at [340, 198] on input "text" at bounding box center [429, 197] width 184 height 9
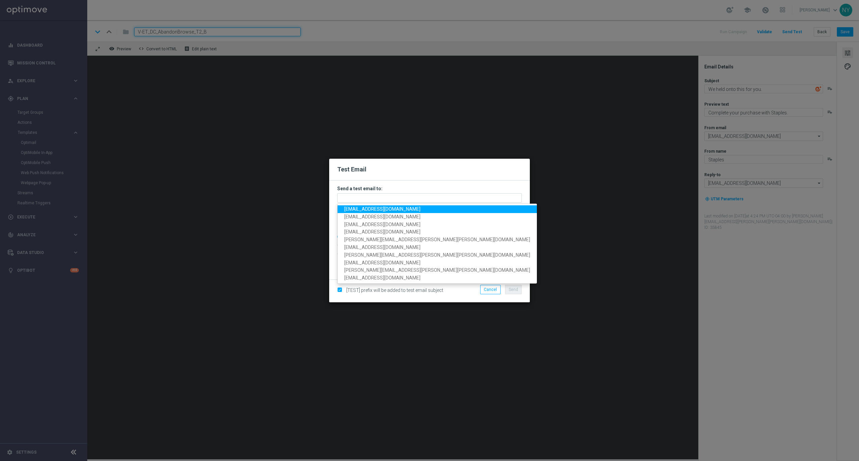
click at [365, 210] on span "neilyetts3@litmusemail.com" at bounding box center [382, 208] width 76 height 5
type input "neilyetts3@litmusemail.com"
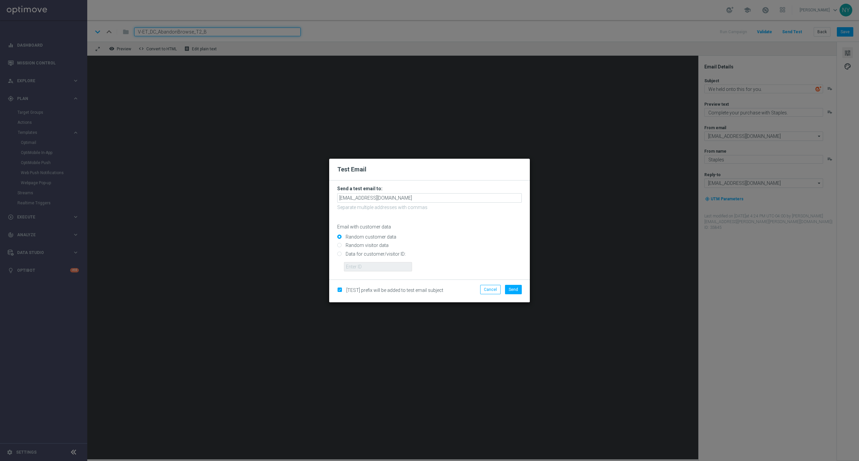
drag, startPoint x: 341, startPoint y: 257, endPoint x: 348, endPoint y: 264, distance: 10.7
click at [341, 257] on input "Data for customer/visitor ID:" at bounding box center [429, 256] width 184 height 9
radio input "true"
click at [349, 264] on input "text" at bounding box center [378, 266] width 68 height 9
paste input "10000020539"
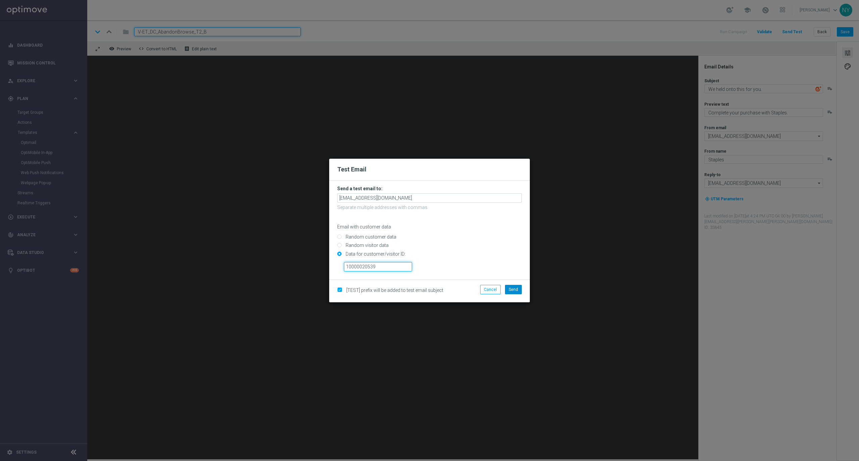
type input "10000020539"
click at [514, 289] on span "Send" at bounding box center [512, 289] width 9 height 5
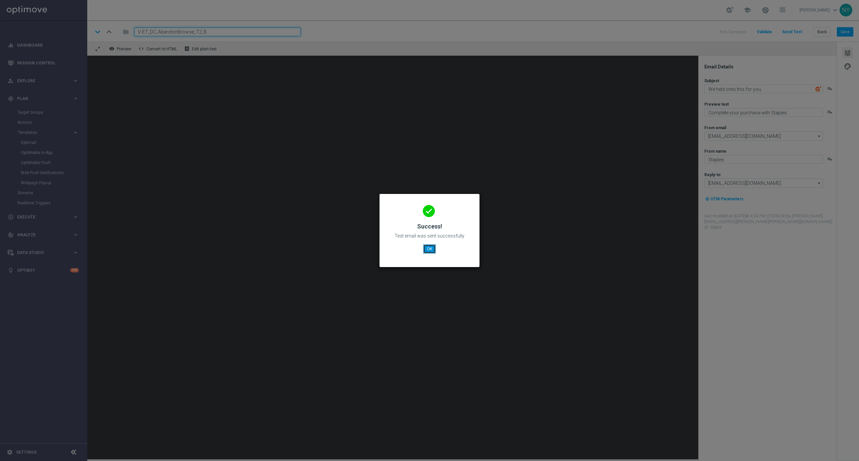
click at [431, 254] on button "OK" at bounding box center [429, 248] width 13 height 9
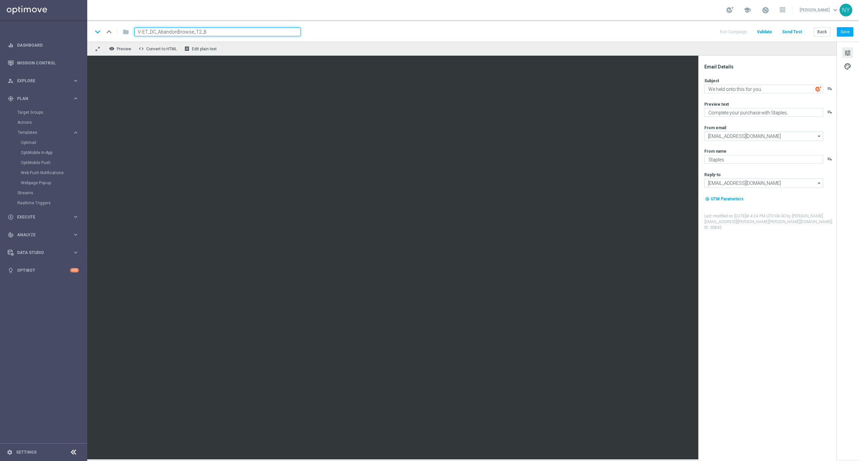
drag, startPoint x: 213, startPoint y: 30, endPoint x: 21, endPoint y: 30, distance: 191.2
click at [21, 30] on main "equalizer Dashboard Mission Control" at bounding box center [429, 230] width 859 height 461
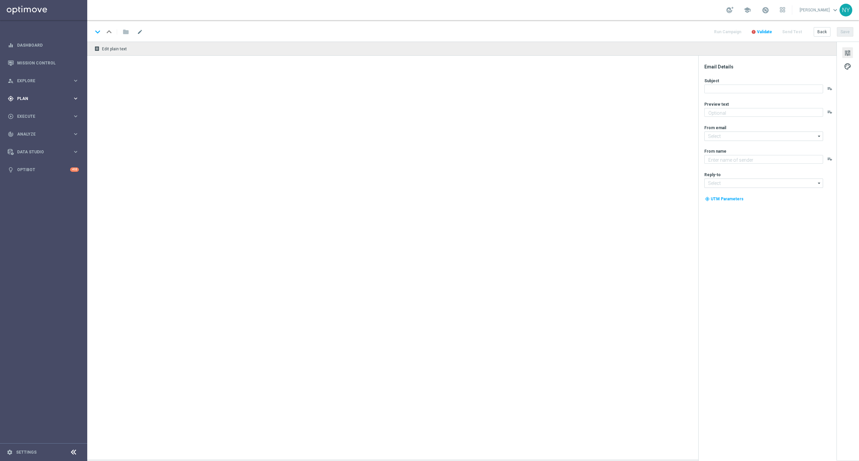
type textarea "Paper restock made easy at [GEOGRAPHIC_DATA]."
type textarea "Staples"
type input "[EMAIL_ADDRESS][DOMAIN_NAME]"
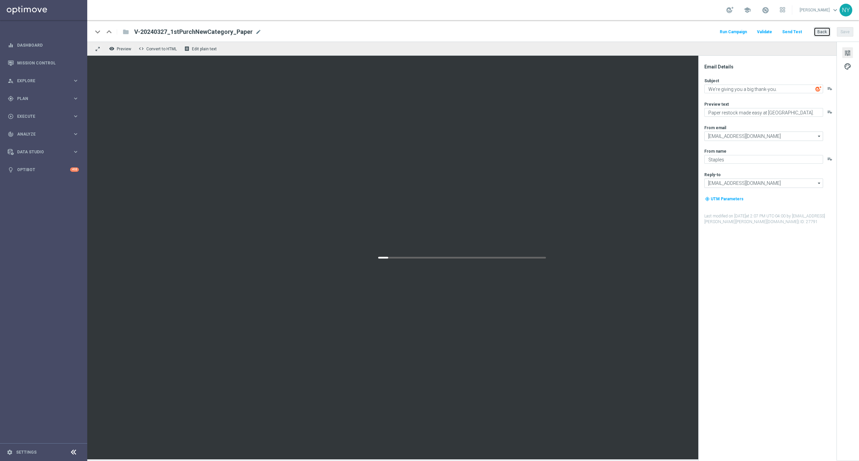
click at [820, 32] on button "Back" at bounding box center [821, 31] width 17 height 9
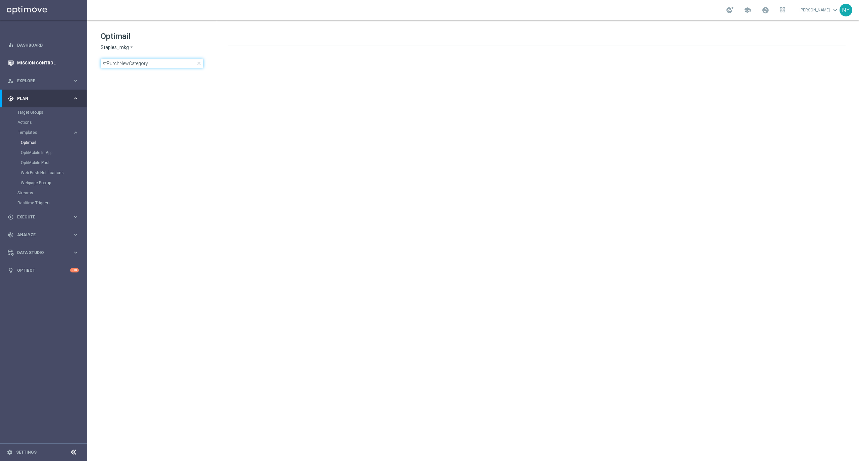
drag, startPoint x: 152, startPoint y: 63, endPoint x: 35, endPoint y: 59, distance: 117.5
click at [35, 59] on main "equalizer Dashboard Mission Control" at bounding box center [429, 230] width 859 height 461
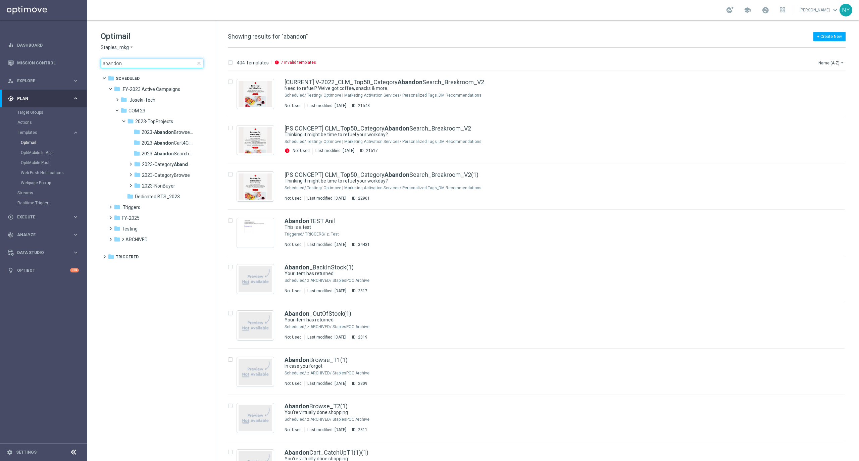
drag, startPoint x: 133, startPoint y: 62, endPoint x: 125, endPoint y: 62, distance: 8.4
click at [133, 62] on input "abandon" at bounding box center [152, 63] width 103 height 9
drag, startPoint x: 125, startPoint y: 62, endPoint x: 120, endPoint y: 66, distance: 6.0
click at [57, 62] on main "equalizer Dashboard Mission Control" at bounding box center [429, 230] width 859 height 461
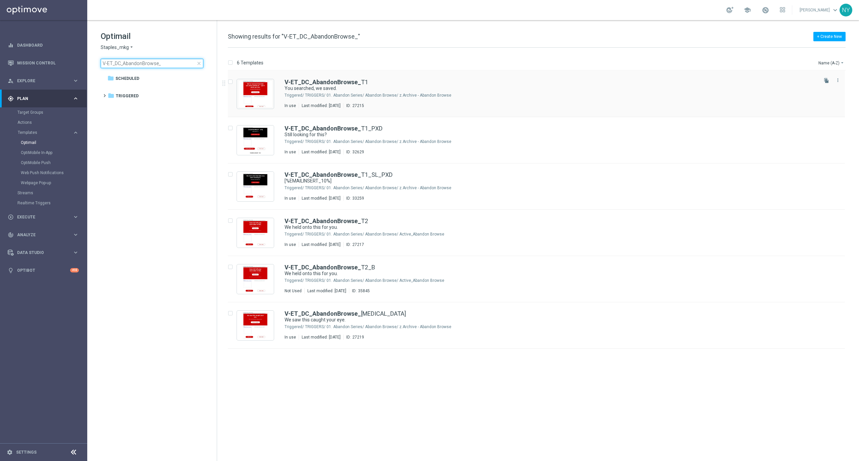
type input "V-ET_DC_AbandonBrowse_"
click at [343, 84] on b "V-ET_DC_AbandonBrowse_" at bounding box center [322, 81] width 76 height 7
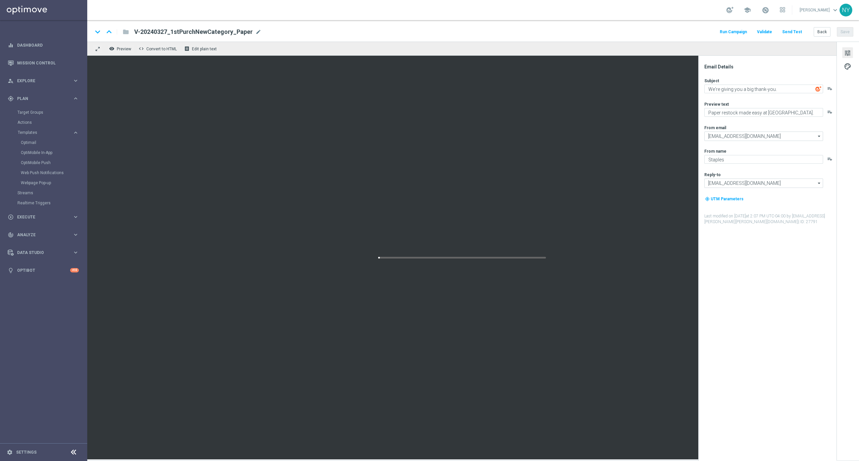
type textarea "You searched, we saved."
type textarea "Continue shopping at [GEOGRAPHIC_DATA] [DATE]."
type input "[EMAIL_ADDRESS][DOMAIN_NAME]"
